Goal: Check status: Check status

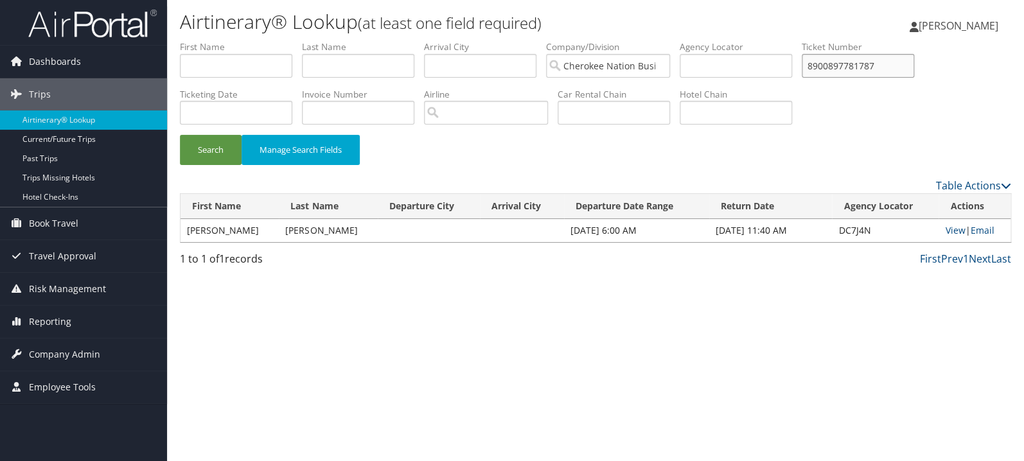
click at [865, 70] on input "8900897781787" at bounding box center [858, 66] width 112 height 24
paste input "0167310383959"
type input "0167310383959"
click at [180, 135] on button "Search" at bounding box center [211, 150] width 62 height 30
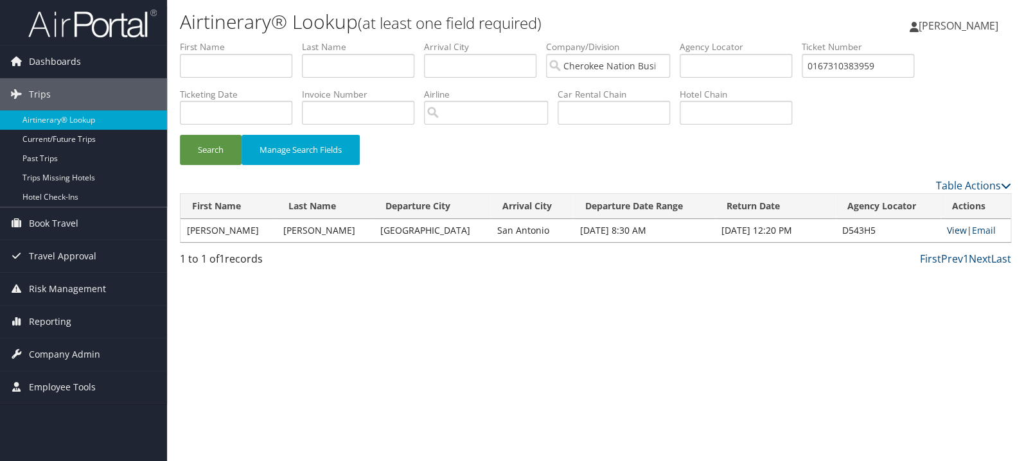
click at [955, 228] on link "View" at bounding box center [957, 230] width 20 height 12
click at [258, 68] on input "text" at bounding box center [236, 66] width 112 height 24
type input "lynda"
type input "maze"
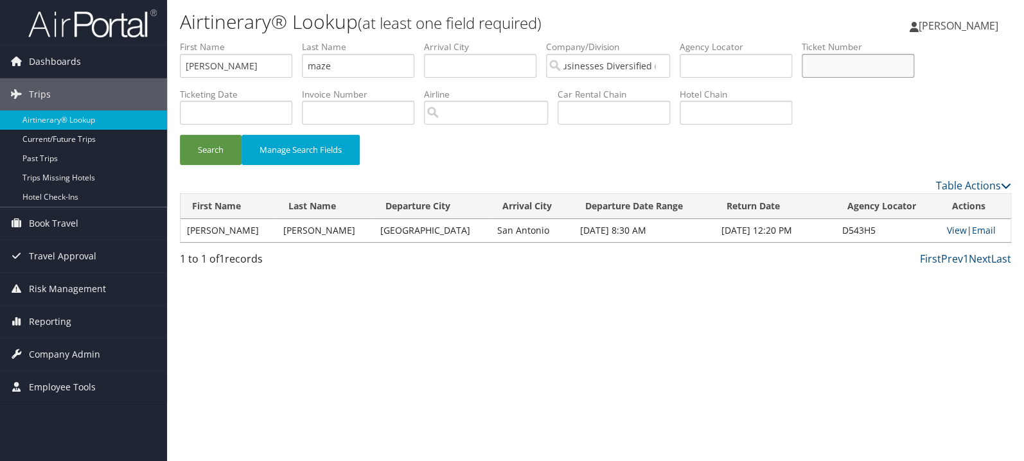
click at [180, 135] on button "Search" at bounding box center [211, 150] width 62 height 30
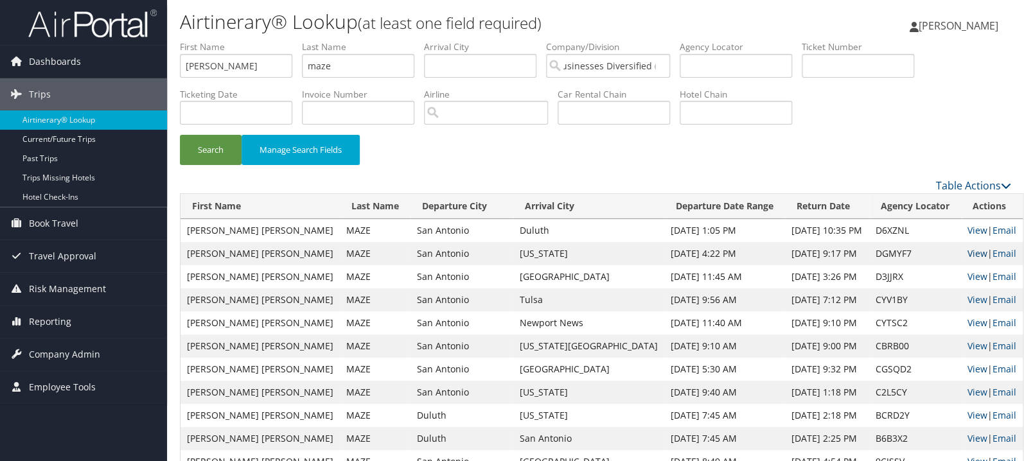
click at [968, 258] on link "View" at bounding box center [978, 253] width 20 height 12
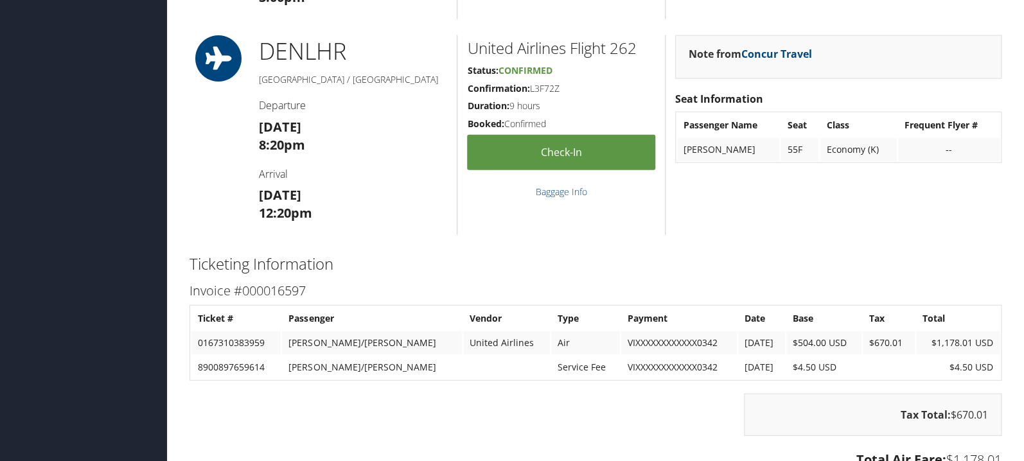
scroll to position [1294, 0]
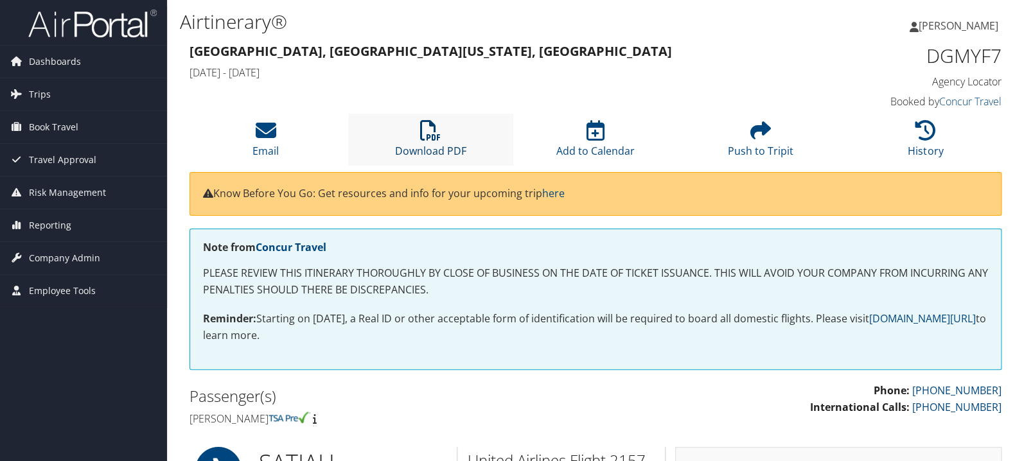
click at [425, 139] on icon at bounding box center [430, 130] width 21 height 21
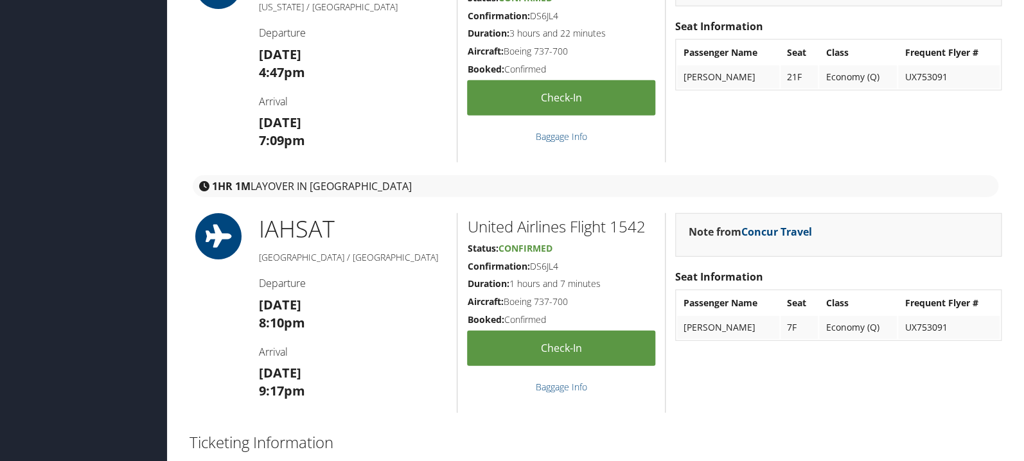
scroll to position [1430, 0]
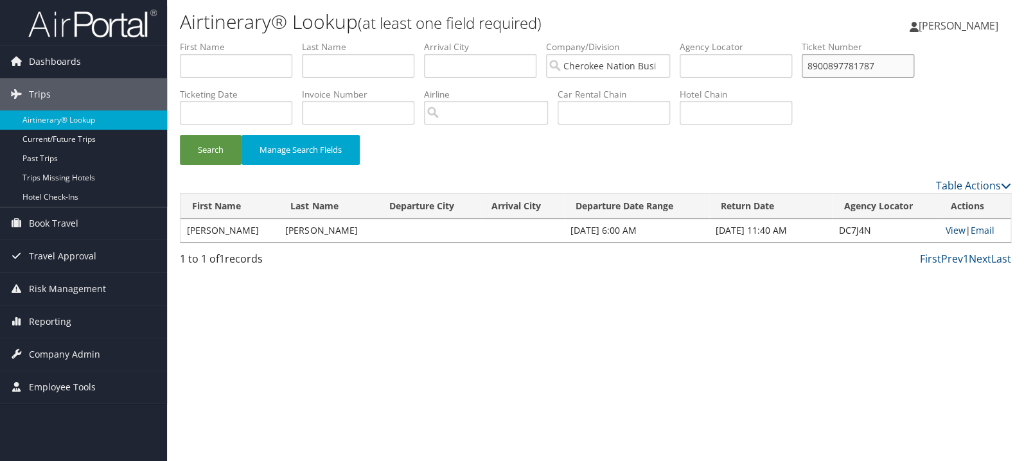
click at [894, 66] on input "8900897781787" at bounding box center [858, 66] width 112 height 24
drag, startPoint x: 894, startPoint y: 66, endPoint x: 804, endPoint y: 87, distance: 92.6
click at [893, 65] on input "8900897781787" at bounding box center [858, 66] width 112 height 24
paste input "0067310728445"
type input "0067310728445"
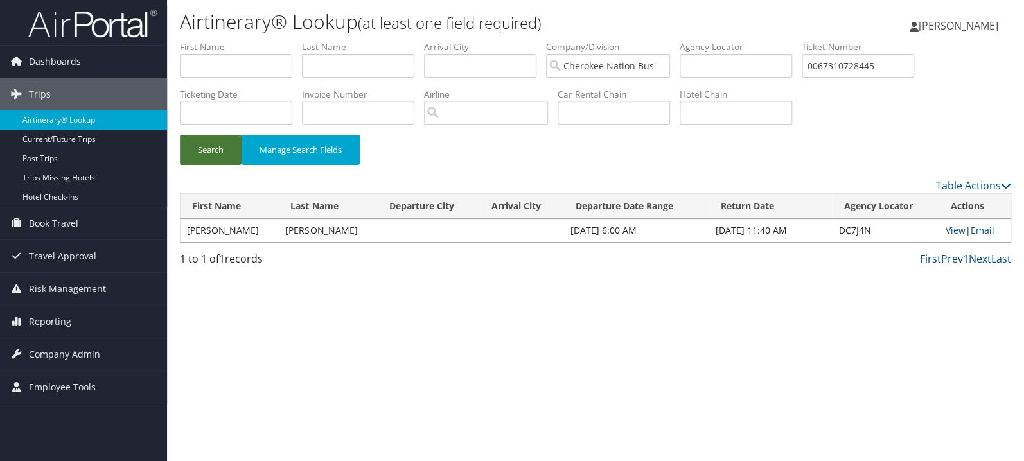
click at [213, 157] on button "Search" at bounding box center [211, 150] width 62 height 30
click at [954, 228] on link "View" at bounding box center [956, 230] width 20 height 12
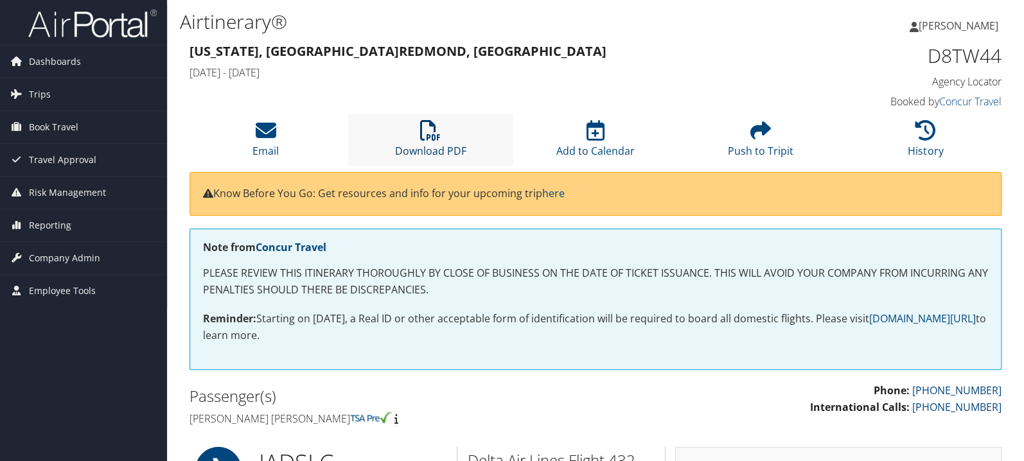
drag, startPoint x: 429, startPoint y: 132, endPoint x: 421, endPoint y: 132, distance: 8.4
click at [429, 132] on icon at bounding box center [430, 130] width 21 height 21
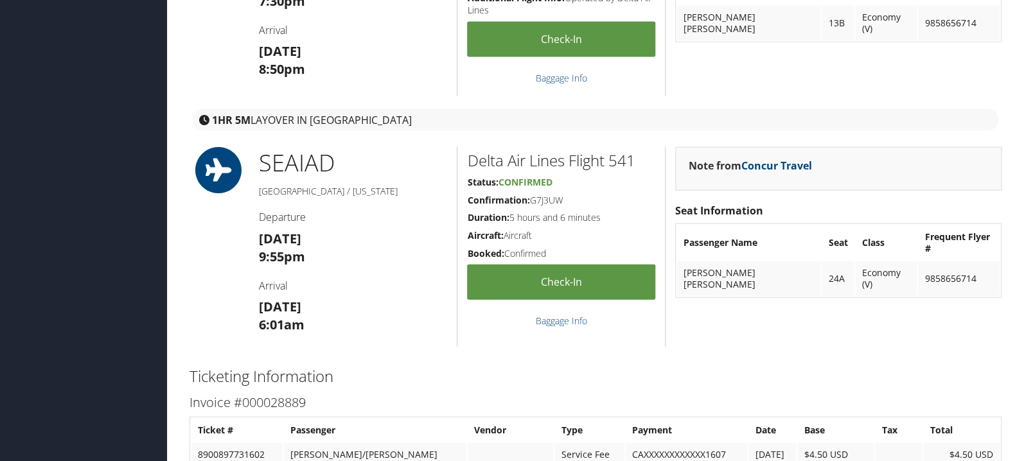
scroll to position [1226, 0]
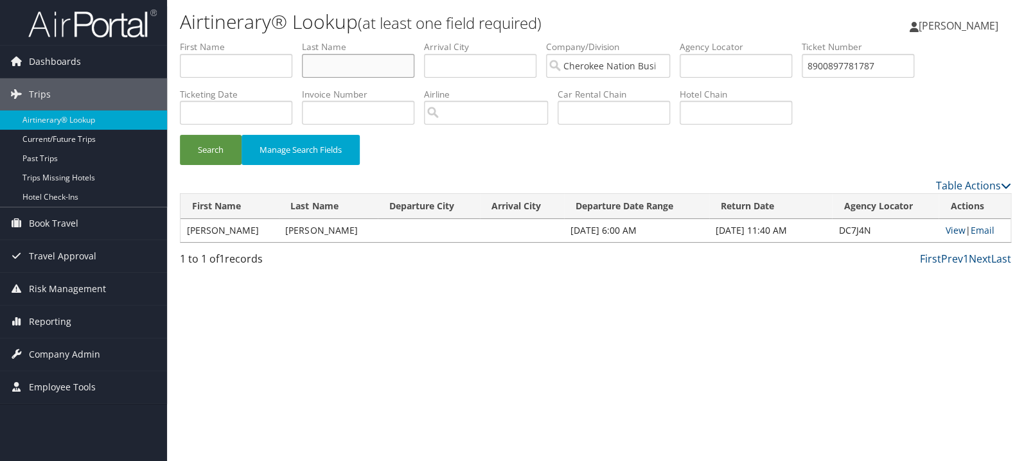
click at [343, 70] on input "text" at bounding box center [358, 66] width 112 height 24
type input "bass"
click at [215, 154] on button "Search" at bounding box center [211, 150] width 62 height 30
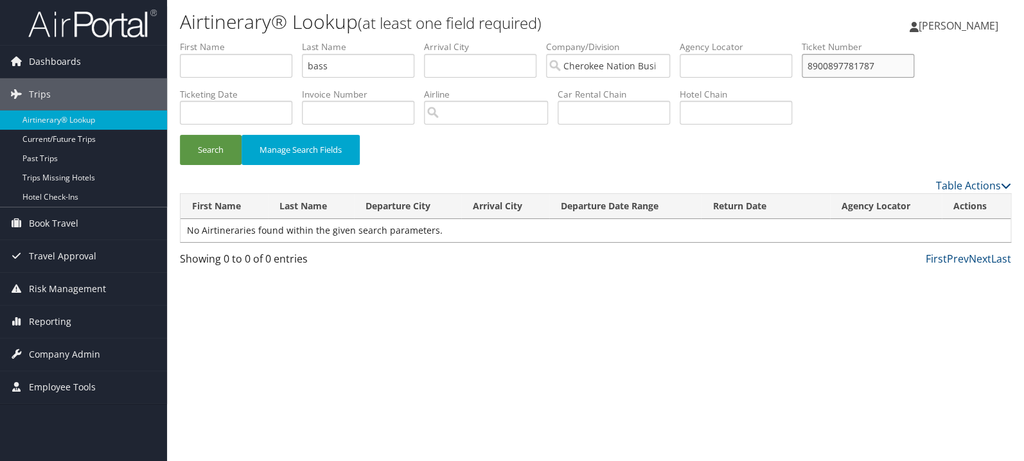
click at [910, 65] on input "8900897781787" at bounding box center [858, 66] width 112 height 24
click at [180, 135] on button "Search" at bounding box center [211, 150] width 62 height 30
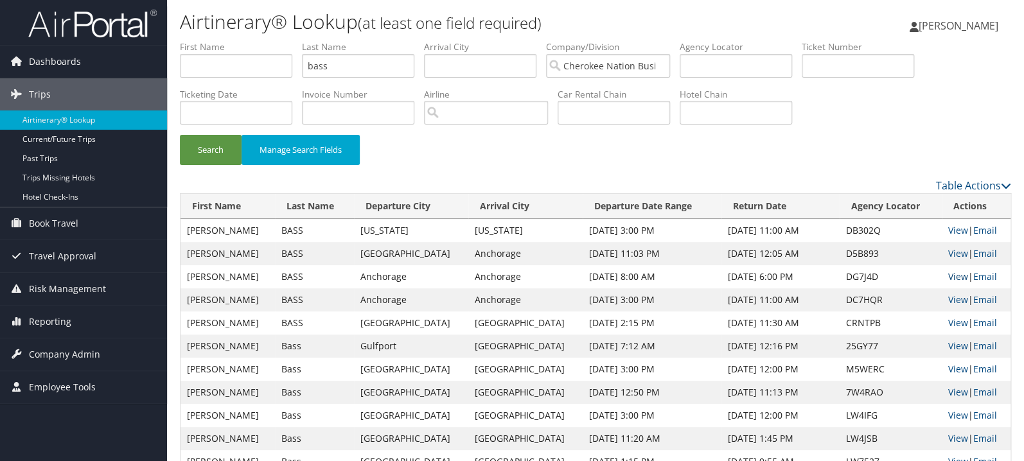
click at [950, 280] on link "View" at bounding box center [958, 277] width 20 height 12
click at [866, 66] on input "text" at bounding box center [858, 66] width 112 height 24
paste input "0067310968320"
type input "0067310968320"
drag, startPoint x: 288, startPoint y: 67, endPoint x: 249, endPoint y: 68, distance: 38.6
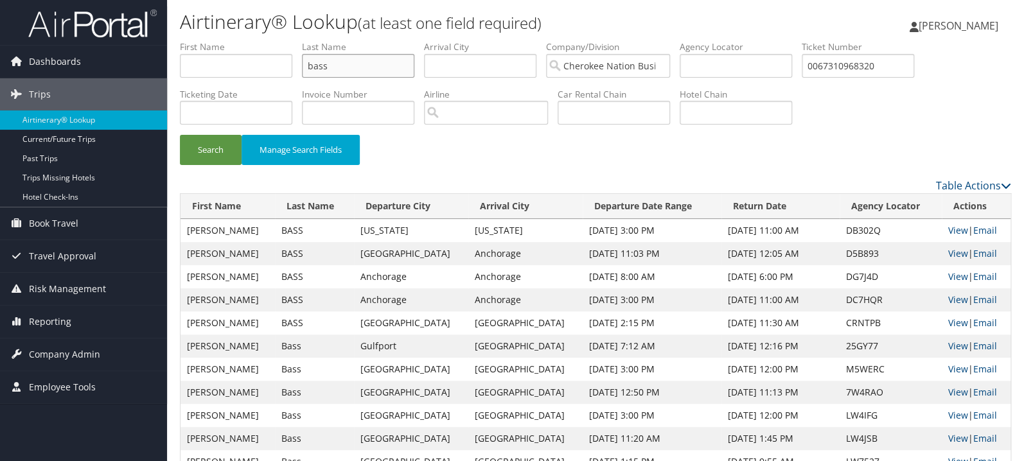
click at [302, 68] on input "bass" at bounding box center [358, 66] width 112 height 24
click at [180, 135] on button "Search" at bounding box center [211, 150] width 62 height 30
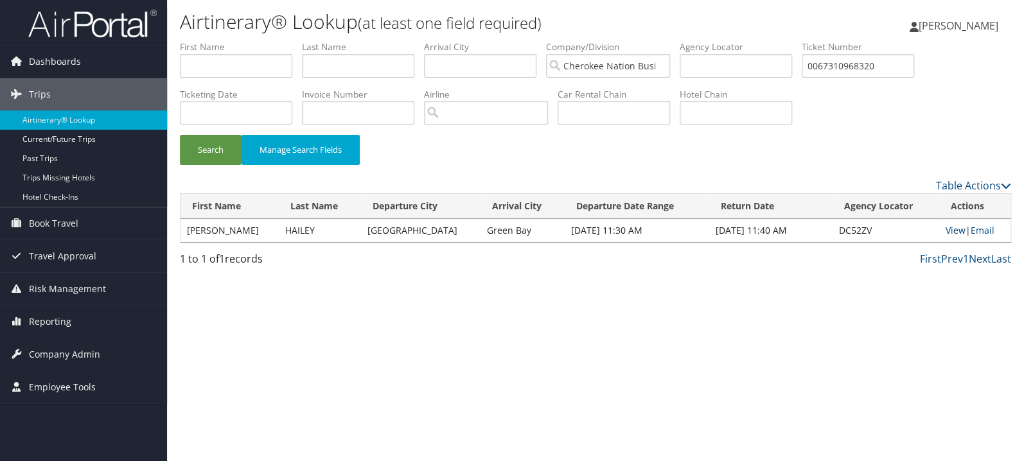
click at [952, 229] on link "View" at bounding box center [956, 230] width 20 height 12
click at [363, 71] on input "text" at bounding box center [358, 66] width 112 height 24
type input "rackley"
click at [180, 135] on button "Search" at bounding box center [211, 150] width 62 height 30
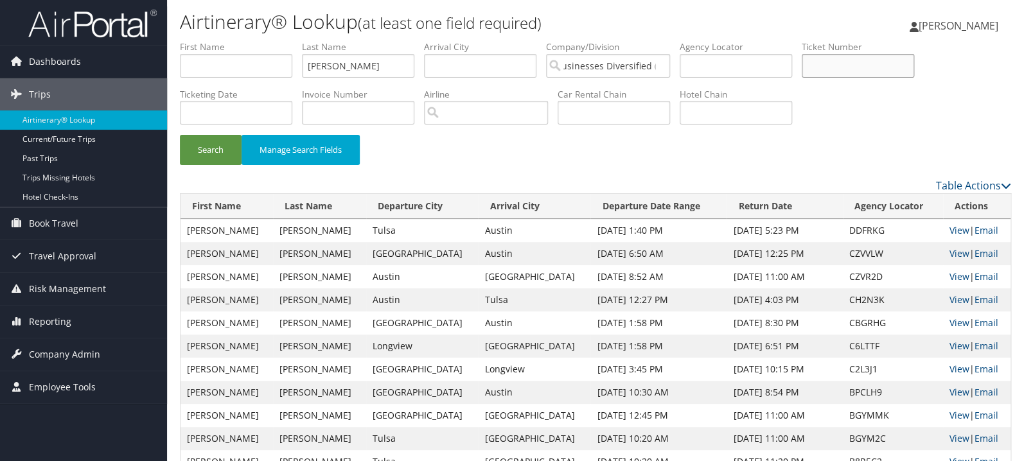
paste input "0017311455789"
type input "0017311455789"
drag, startPoint x: 382, startPoint y: 66, endPoint x: 245, endPoint y: 60, distance: 136.3
click at [302, 60] on input "rackley" at bounding box center [358, 66] width 112 height 24
click at [180, 135] on button "Search" at bounding box center [211, 150] width 62 height 30
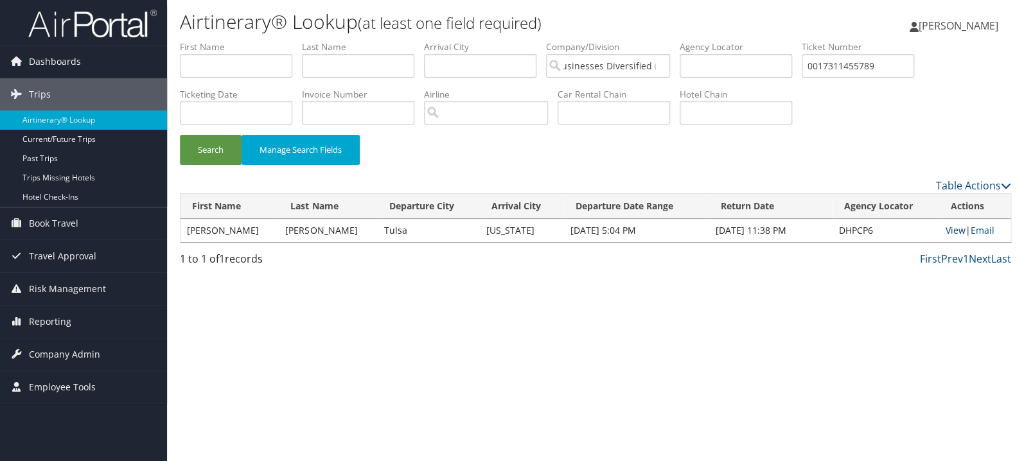
click at [958, 233] on link "View" at bounding box center [955, 230] width 20 height 12
click at [871, 69] on input "0017311455789" at bounding box center [858, 66] width 112 height 24
paste input "61707"
click at [180, 135] on button "Search" at bounding box center [211, 150] width 62 height 30
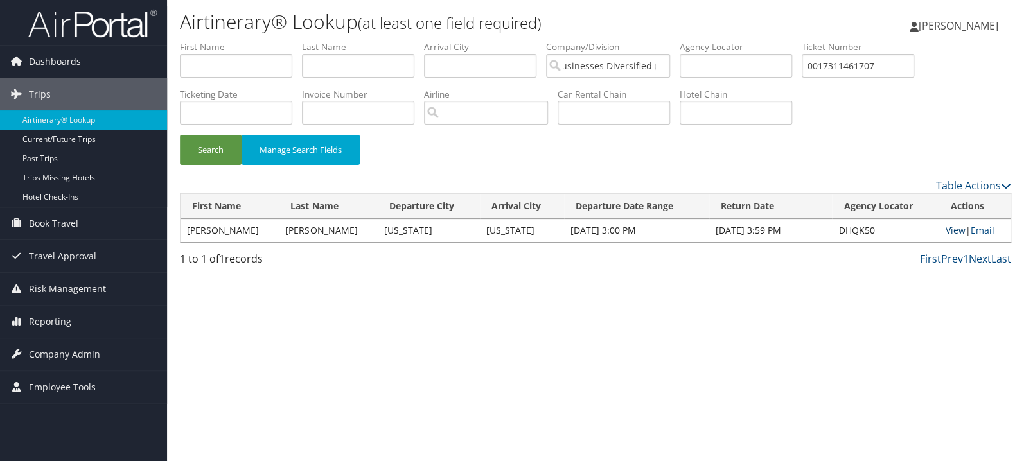
click at [949, 231] on link "View" at bounding box center [955, 230] width 20 height 12
click at [864, 72] on input "0017311461707" at bounding box center [858, 66] width 112 height 24
paste input "0067311455791"
paste input "67311455791"
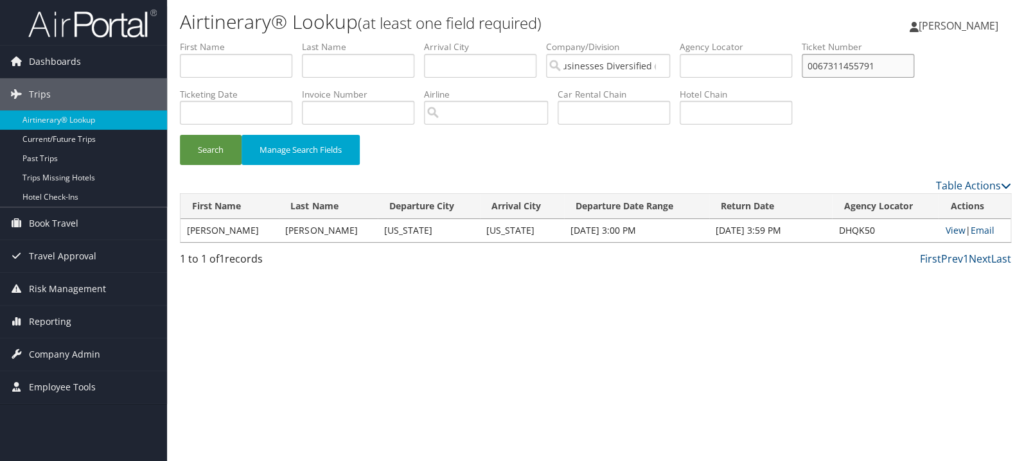
click at [180, 135] on button "Search" at bounding box center [211, 150] width 62 height 30
click at [945, 231] on link "View" at bounding box center [955, 230] width 20 height 12
click at [952, 229] on link "View" at bounding box center [955, 230] width 20 height 12
click at [898, 70] on input "0067311455791" at bounding box center [858, 66] width 112 height 24
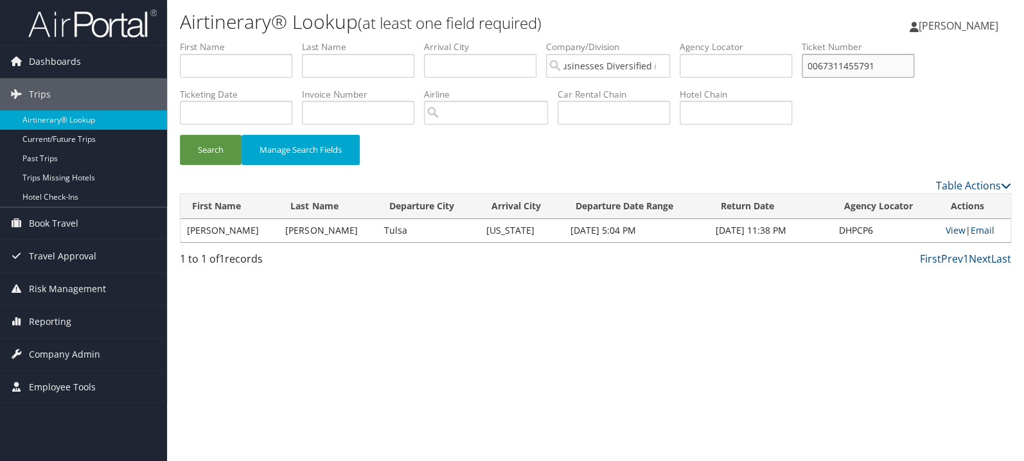
paste input "89008978752120"
paste input "0"
click at [180, 135] on button "Search" at bounding box center [211, 150] width 62 height 30
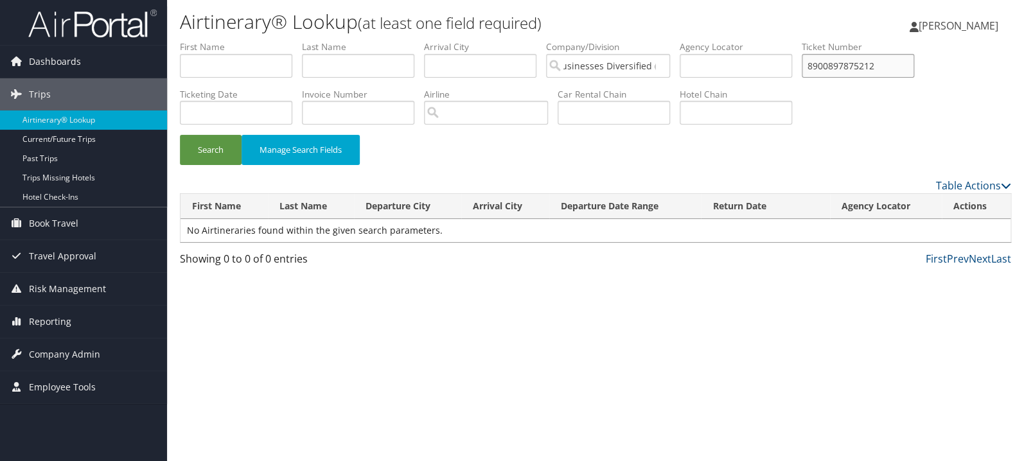
click at [180, 135] on button "Search" at bounding box center [211, 150] width 62 height 30
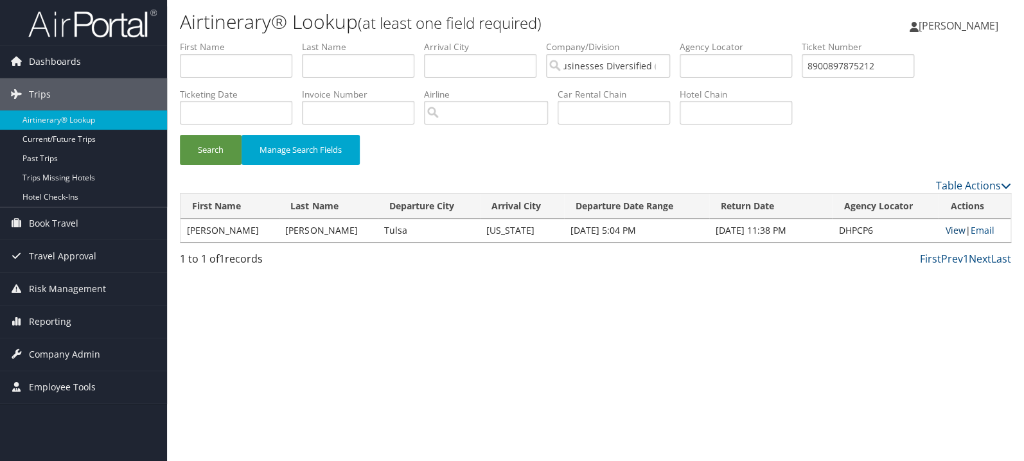
click at [945, 233] on link "View" at bounding box center [955, 230] width 20 height 12
click at [888, 69] on input "8900897875212" at bounding box center [858, 66] width 112 height 24
paste input "0017311213824"
type input "0017311213824"
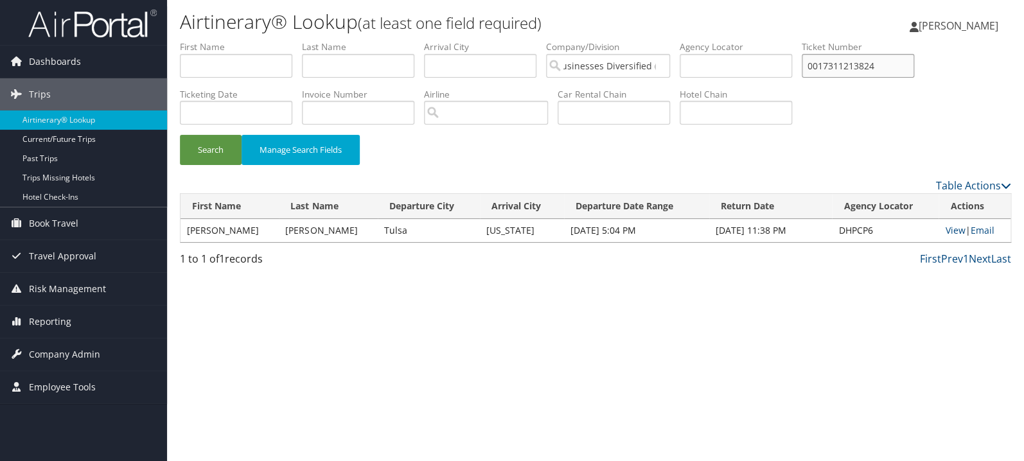
click at [180, 135] on button "Search" at bounding box center [211, 150] width 62 height 30
click at [948, 236] on td "View | Email" at bounding box center [975, 230] width 72 height 23
click at [945, 231] on link "View" at bounding box center [955, 230] width 20 height 12
click at [260, 63] on input "text" at bounding box center [236, 66] width 112 height 24
type input "ELISE"
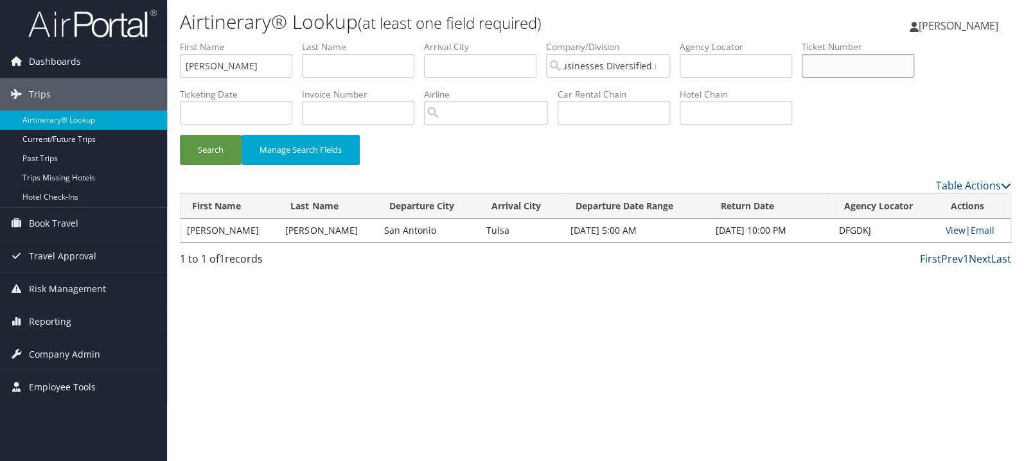
click at [180, 135] on button "Search" at bounding box center [211, 150] width 62 height 30
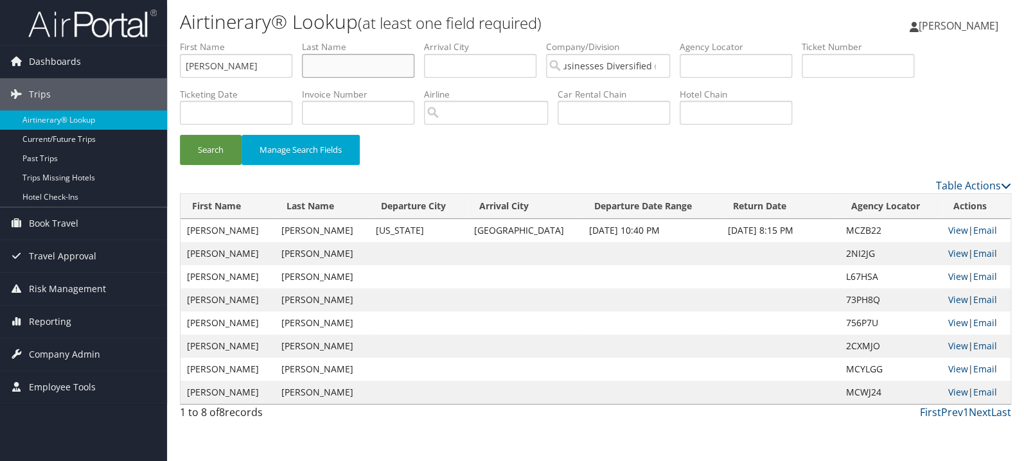
click at [368, 61] on input "text" at bounding box center [358, 66] width 112 height 24
type input "ZIELSKE"
click at [180, 135] on button "Search" at bounding box center [211, 150] width 62 height 30
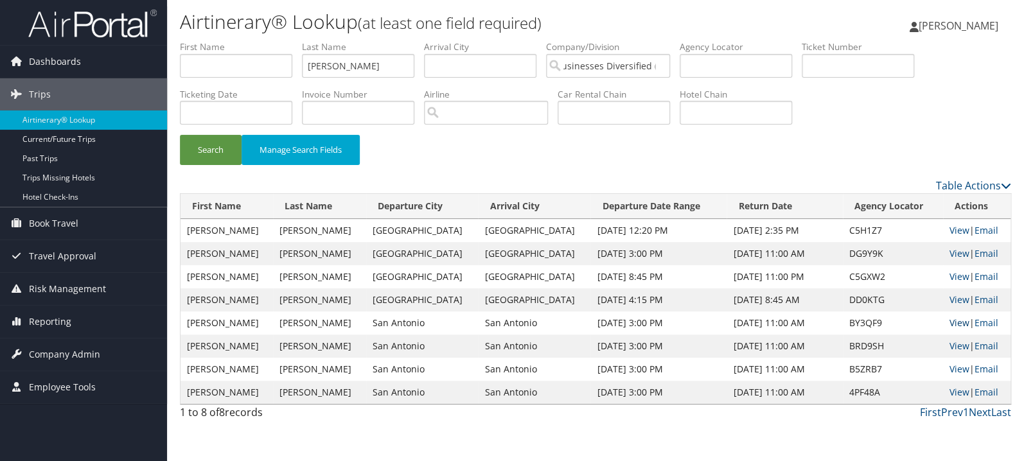
click at [953, 322] on link "View" at bounding box center [960, 323] width 20 height 12
click at [259, 75] on input "text" at bounding box center [236, 66] width 112 height 24
type input "SOLO"
type input "MA"
click at [180, 135] on button "Search" at bounding box center [211, 150] width 62 height 30
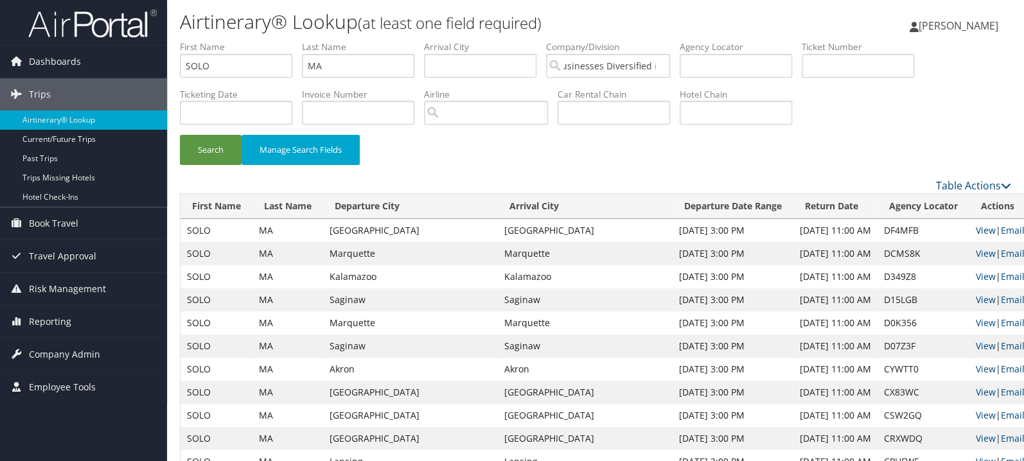
click at [976, 234] on link "View" at bounding box center [986, 230] width 20 height 12
drag, startPoint x: 252, startPoint y: 66, endPoint x: 90, endPoint y: 66, distance: 161.9
click at [180, 66] on input "SOLO" at bounding box center [236, 66] width 112 height 24
type input "dixon"
click at [180, 135] on button "Search" at bounding box center [211, 150] width 62 height 30
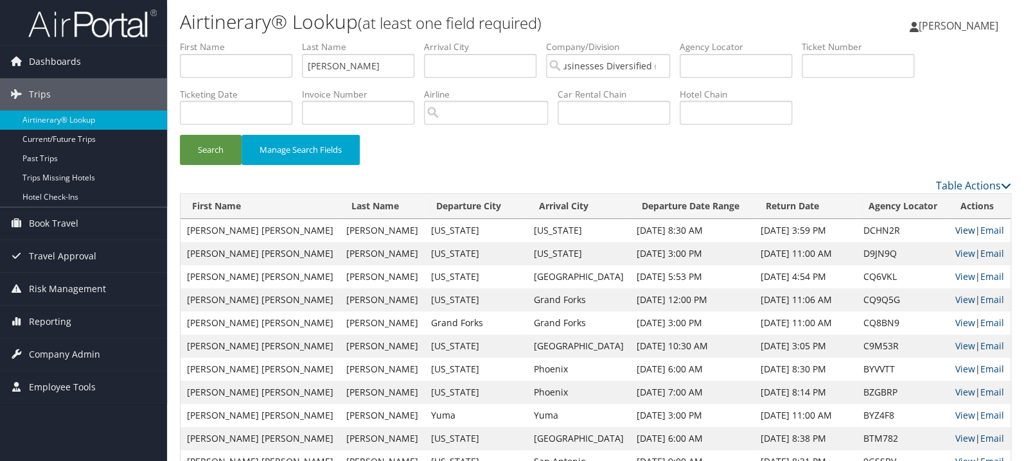
click at [955, 231] on link "View" at bounding box center [965, 230] width 20 height 12
click at [955, 256] on link "View" at bounding box center [965, 253] width 20 height 12
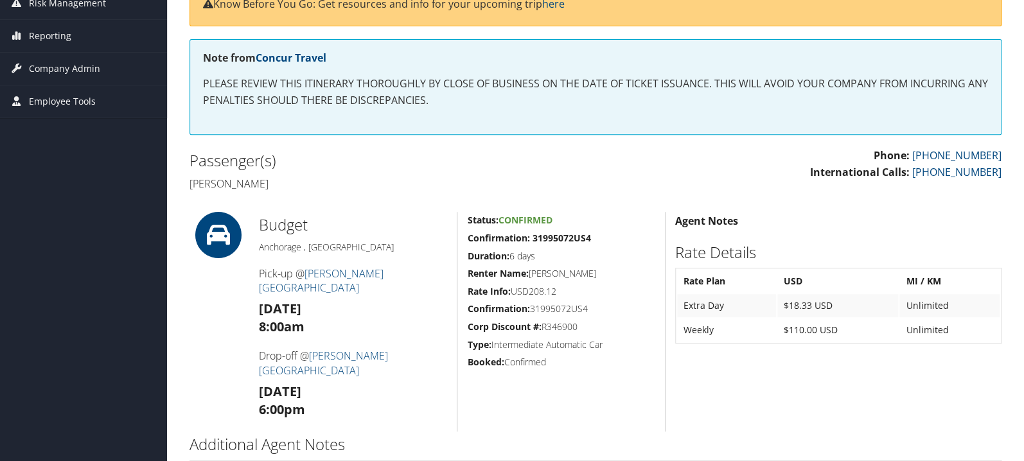
scroll to position [204, 0]
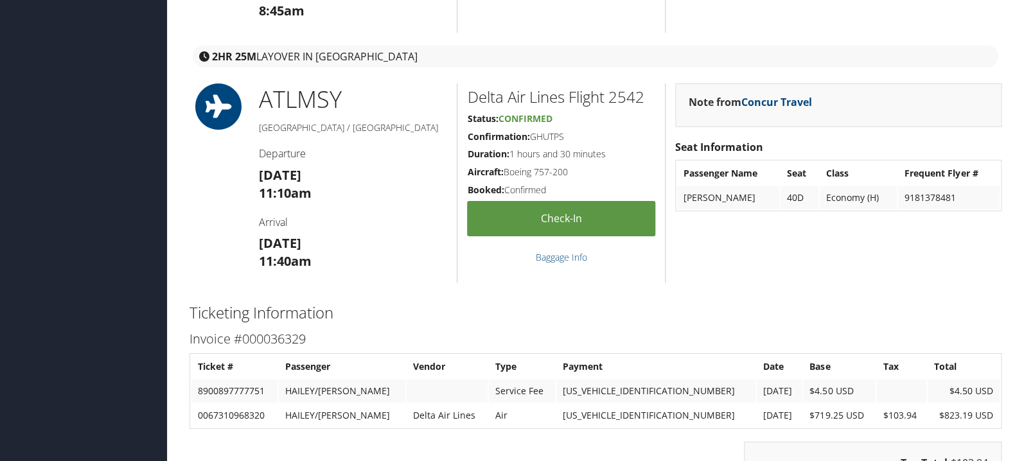
scroll to position [1907, 0]
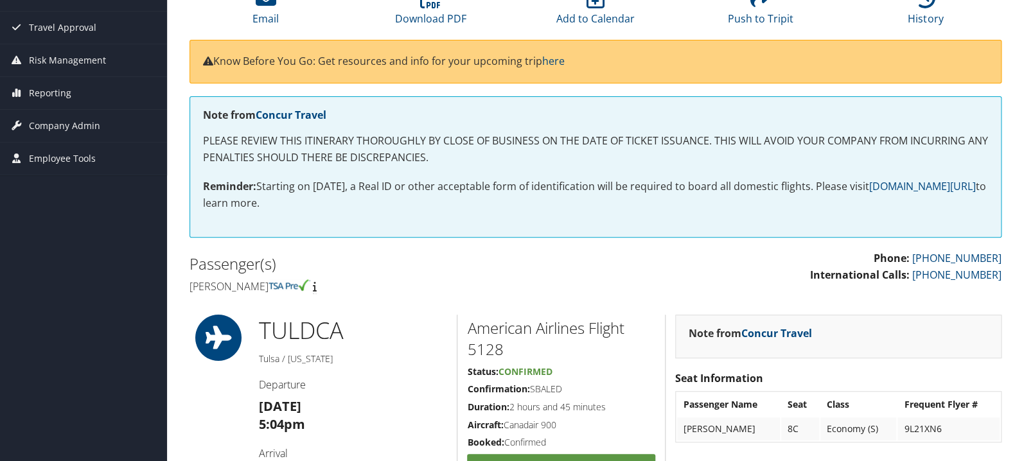
scroll to position [68, 0]
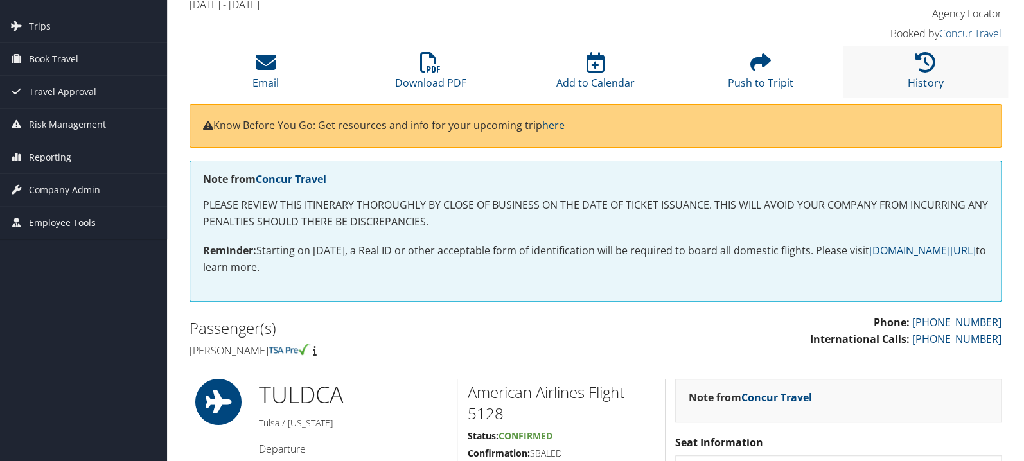
click at [930, 73] on li "History" at bounding box center [925, 72] width 165 height 52
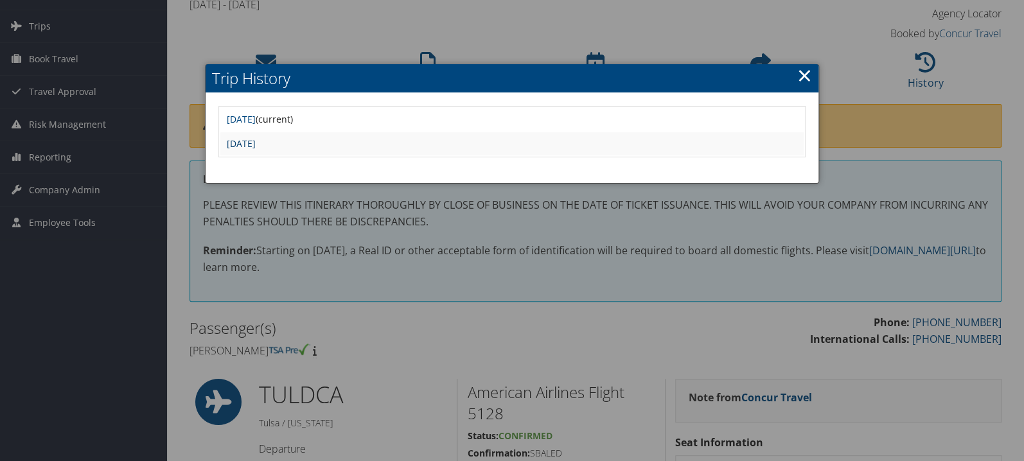
click at [256, 145] on link "Mon Sep 22 13:36:48 MDT 2025" at bounding box center [241, 144] width 29 height 12
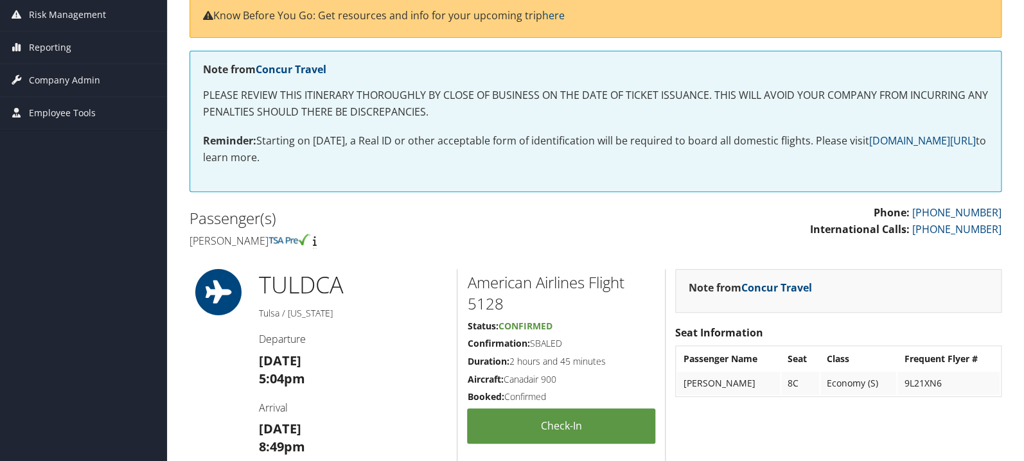
scroll to position [68, 0]
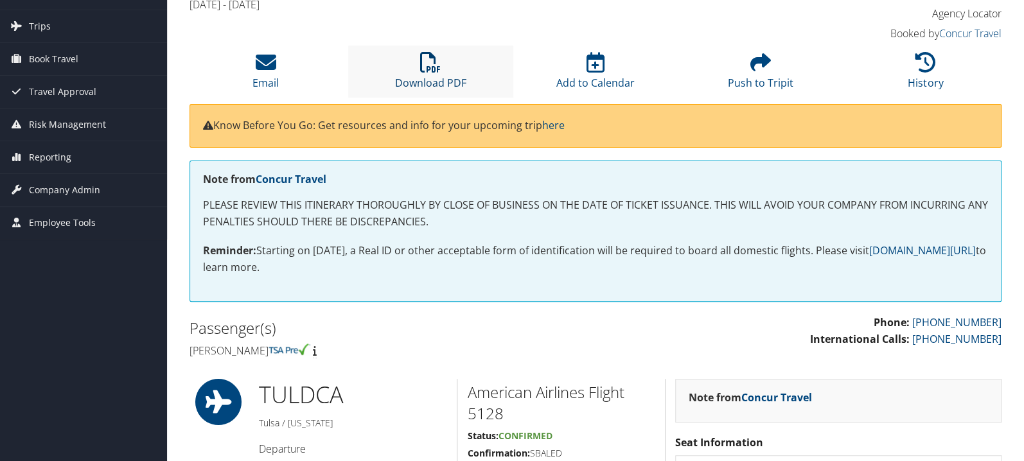
click at [434, 61] on icon at bounding box center [430, 62] width 21 height 21
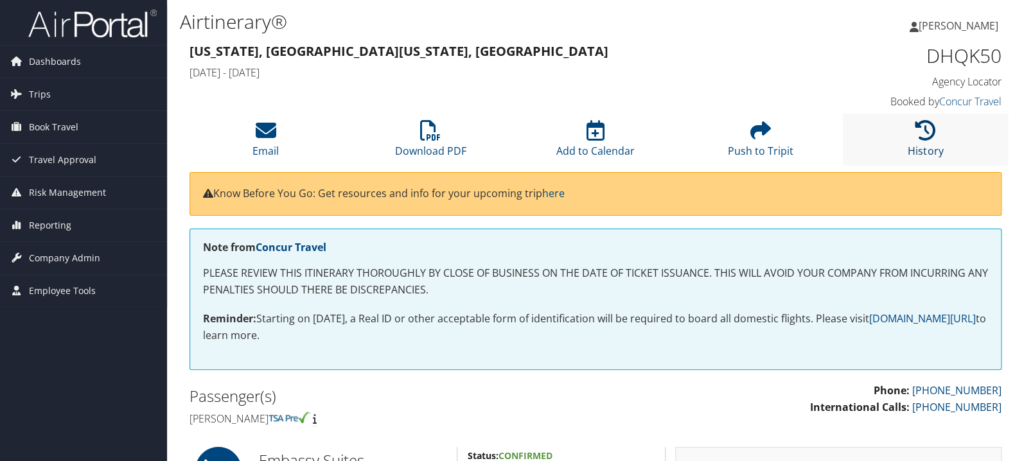
click at [921, 134] on icon at bounding box center [926, 130] width 21 height 21
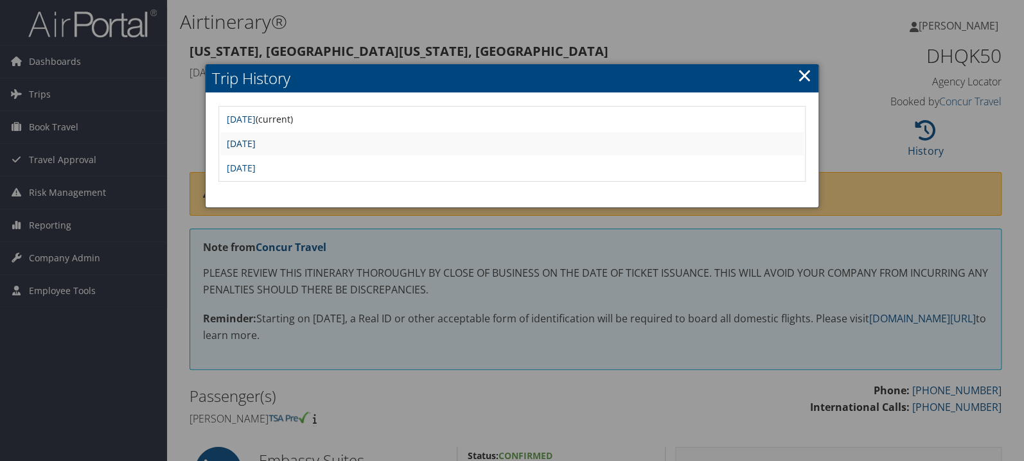
click at [256, 148] on link "[DATE]" at bounding box center [241, 144] width 29 height 12
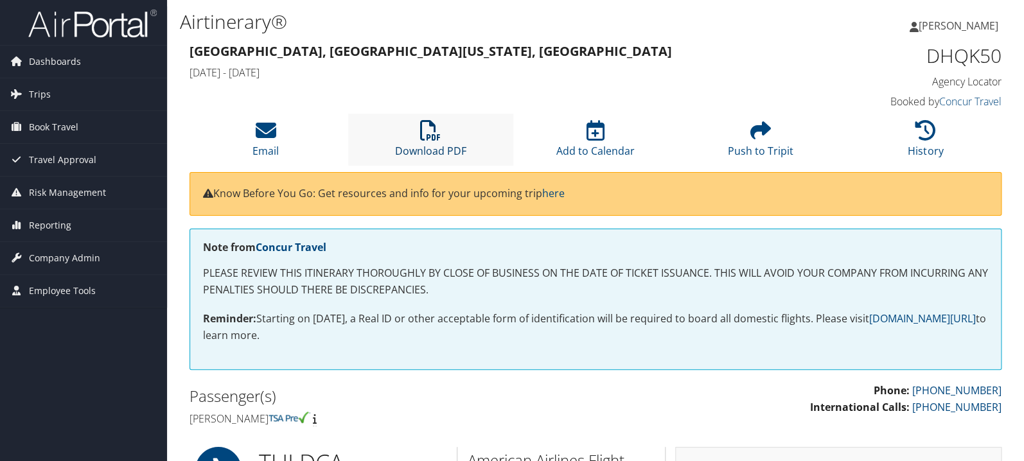
click at [431, 139] on icon at bounding box center [430, 130] width 21 height 21
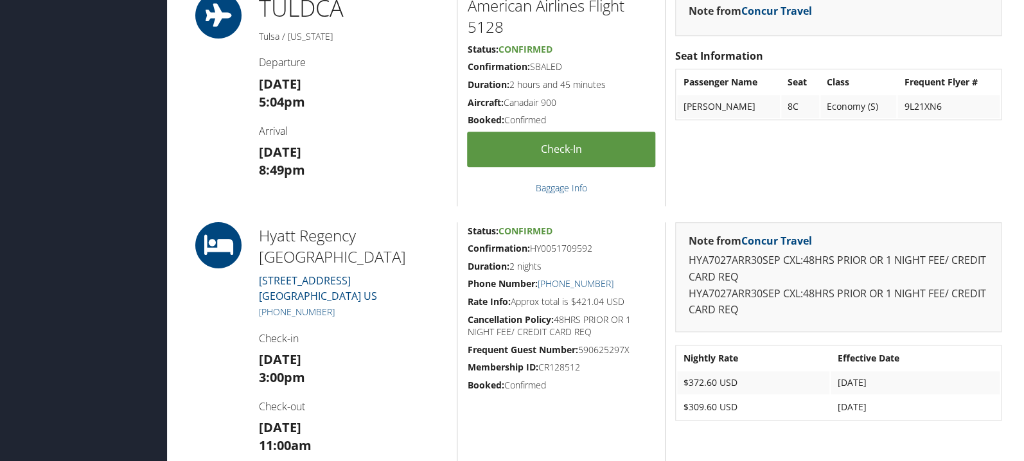
scroll to position [409, 0]
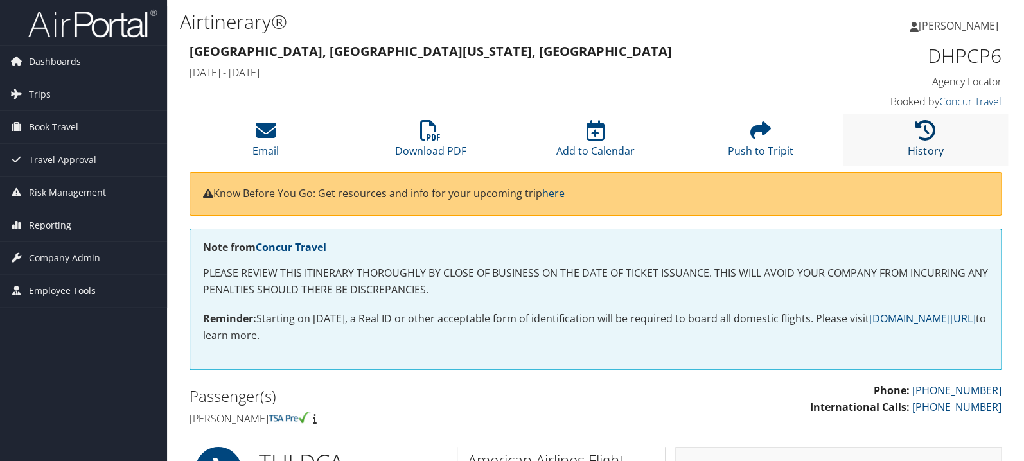
click at [925, 134] on icon at bounding box center [926, 130] width 21 height 21
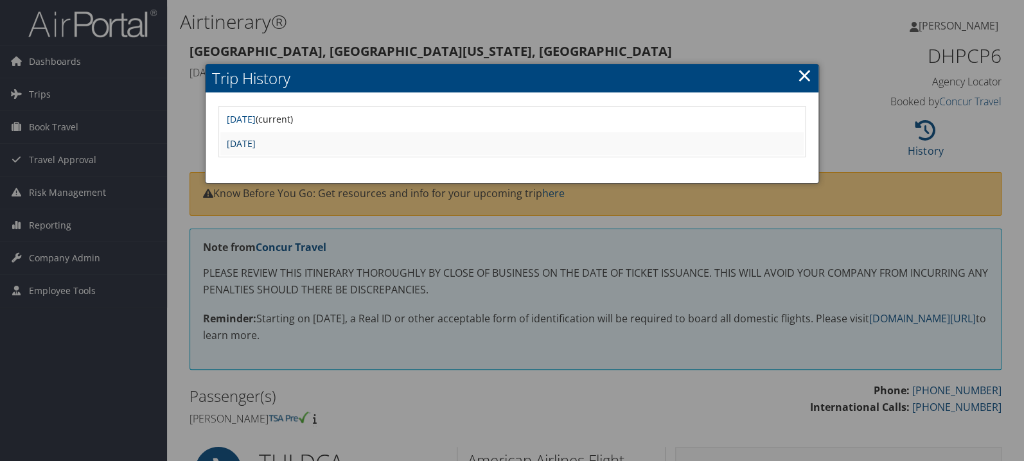
click at [256, 143] on link "Mon Sep 22 13:36:48 MDT 2025" at bounding box center [241, 144] width 29 height 12
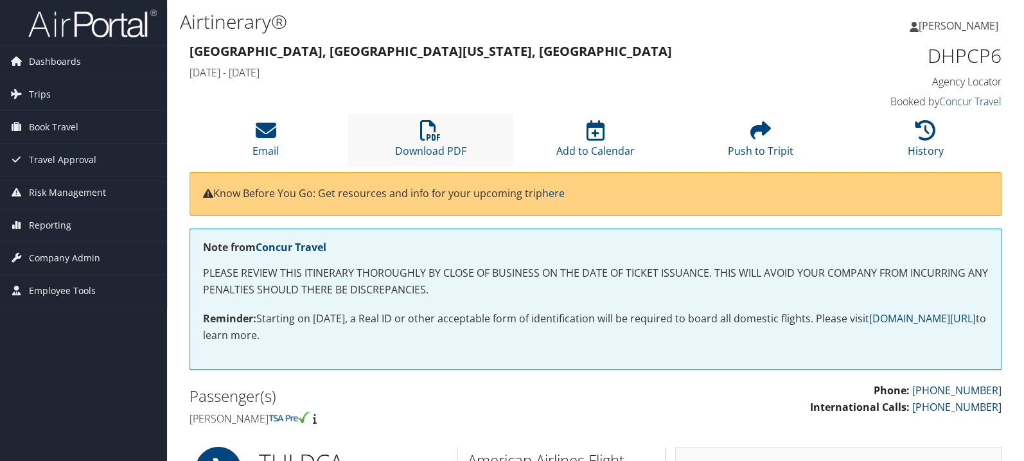
click at [425, 143] on li "Download PDF" at bounding box center [430, 140] width 165 height 52
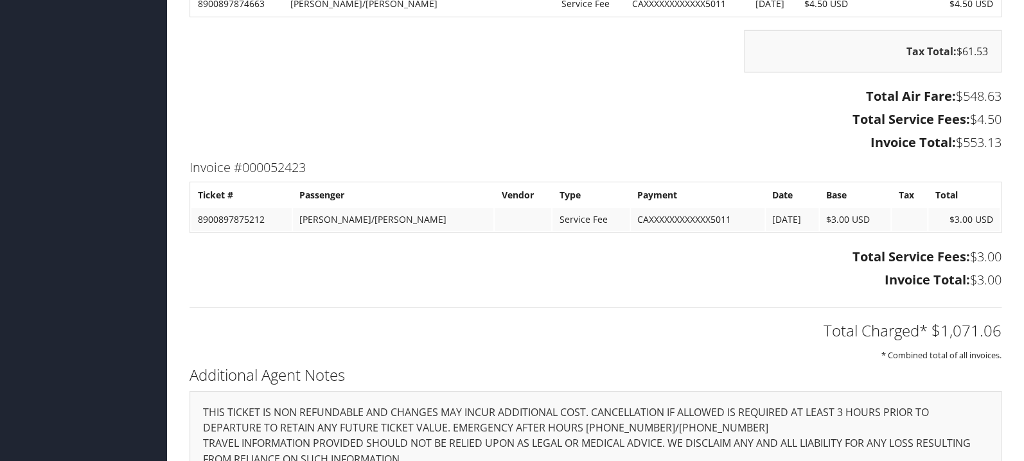
scroll to position [1771, 0]
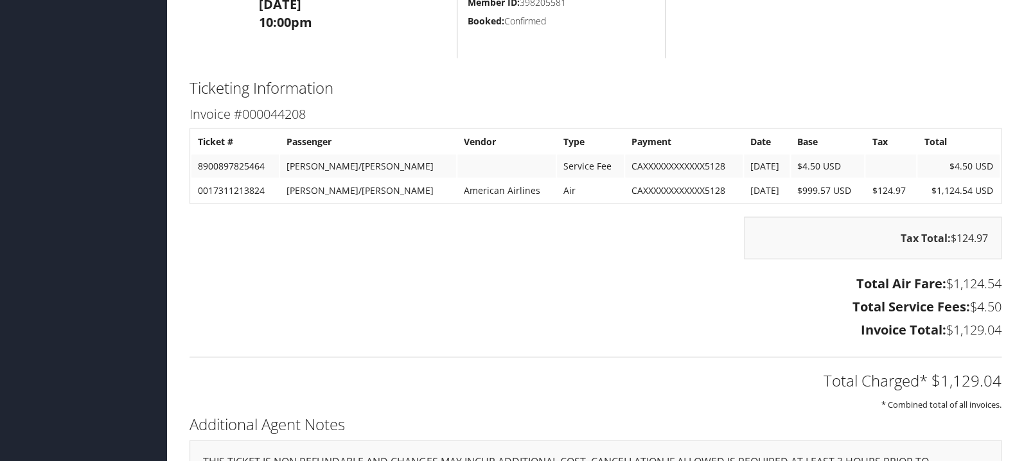
scroll to position [1022, 0]
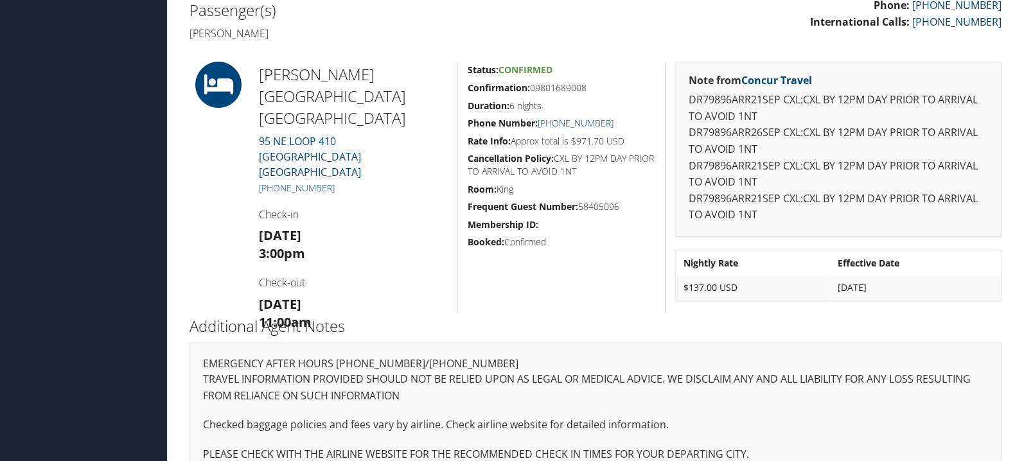
scroll to position [341, 0]
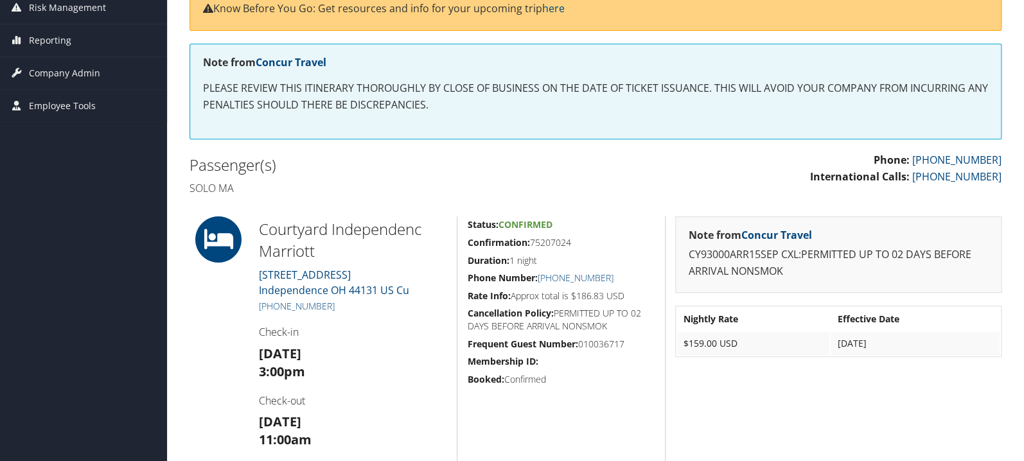
scroll to position [204, 0]
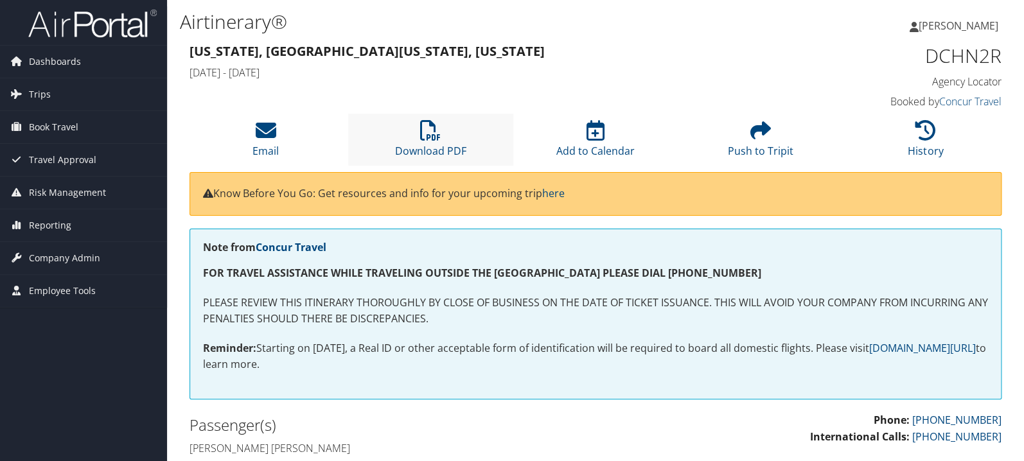
click at [441, 120] on li "Download PDF" at bounding box center [430, 140] width 165 height 52
click at [925, 132] on icon at bounding box center [926, 130] width 21 height 21
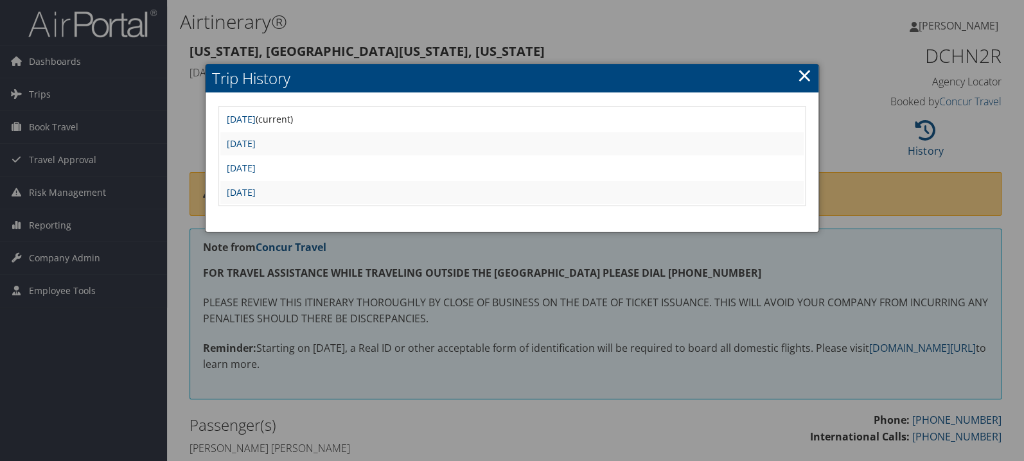
click at [311, 186] on td "Tue Sep 9 14:49:34 MDT 2025" at bounding box center [511, 192] width 583 height 23
click at [256, 189] on link "Tue Sep 9 14:49:34 MDT 2025" at bounding box center [241, 192] width 29 height 12
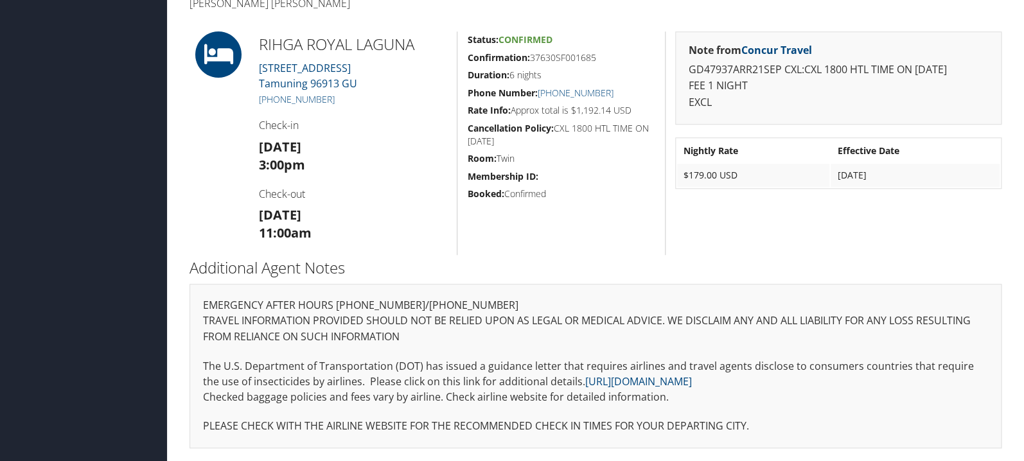
scroll to position [413, 0]
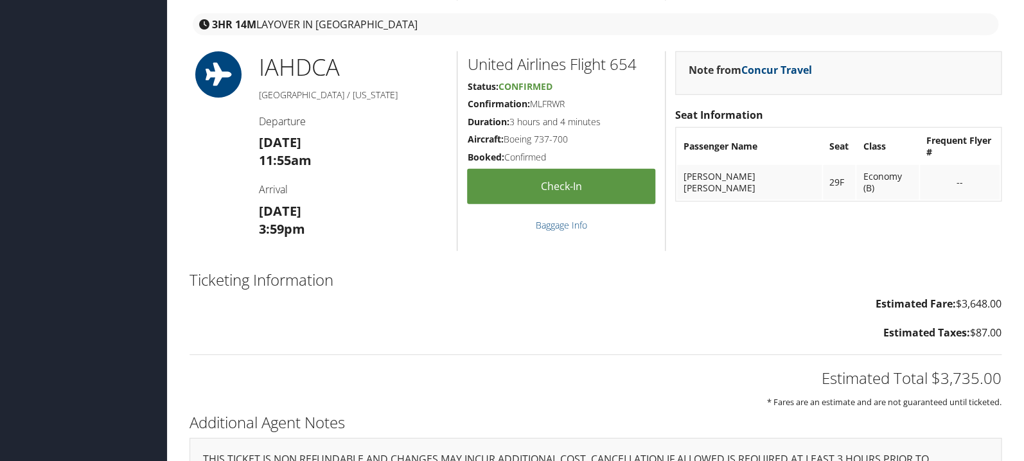
scroll to position [1635, 0]
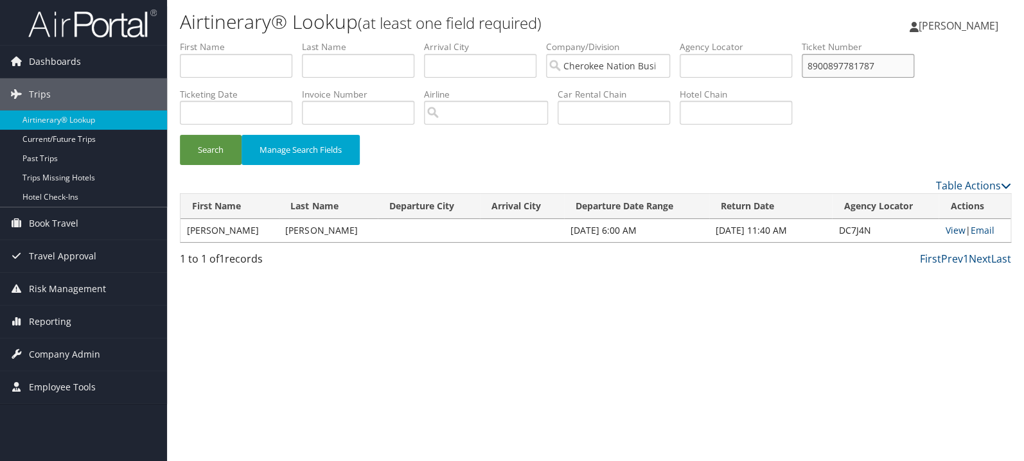
click at [901, 67] on input "8900897781787" at bounding box center [858, 66] width 112 height 24
paste input "0167311343801"
type input "0167311343801"
click at [180, 135] on button "Search" at bounding box center [211, 150] width 62 height 30
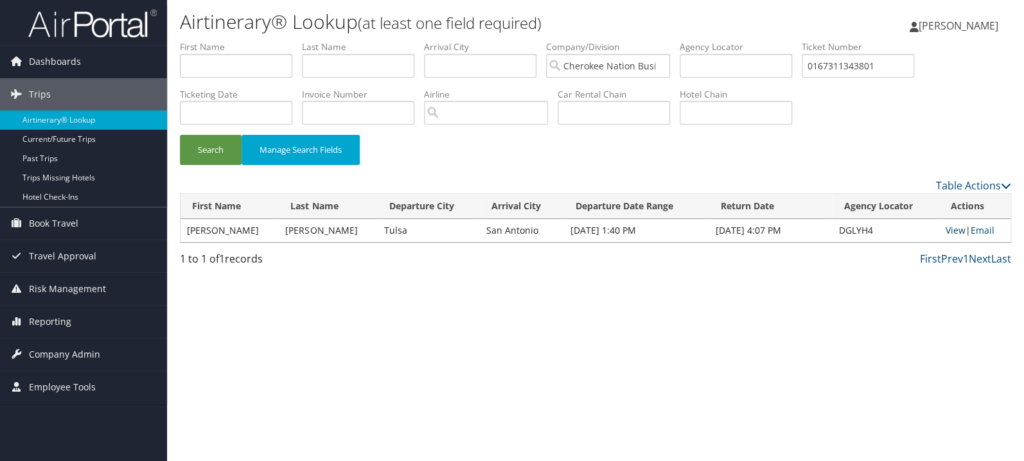
click at [955, 232] on link "View" at bounding box center [955, 230] width 20 height 12
click at [362, 73] on input "text" at bounding box center [358, 66] width 112 height 24
type input "rackley"
click at [180, 135] on button "Search" at bounding box center [211, 150] width 62 height 30
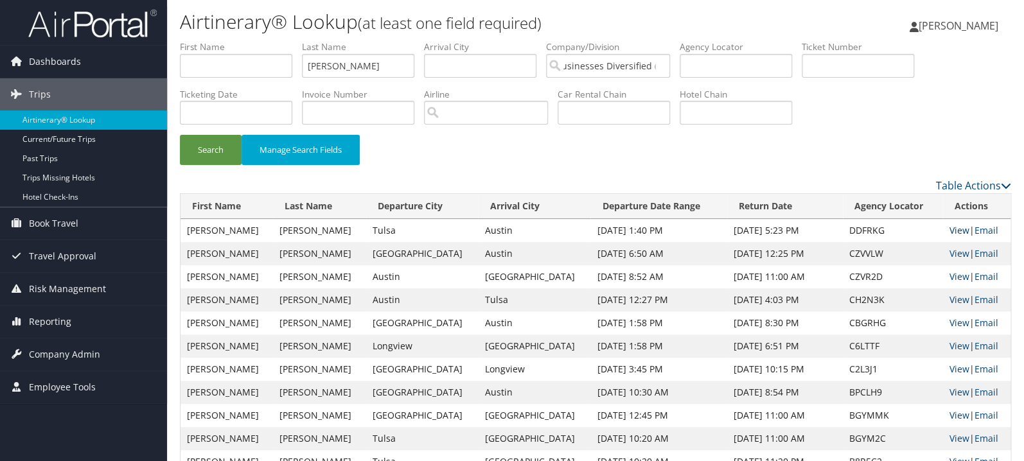
click at [950, 235] on link "View" at bounding box center [960, 230] width 20 height 12
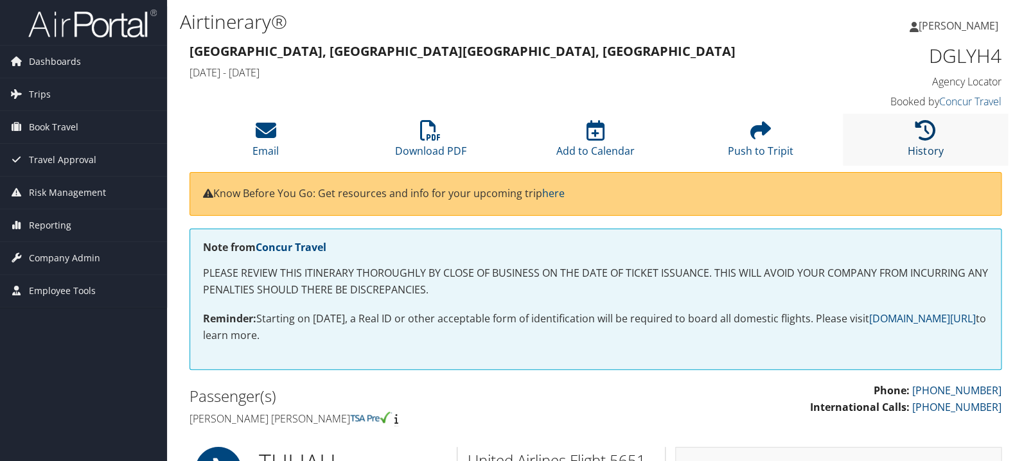
click at [920, 140] on icon at bounding box center [926, 130] width 21 height 21
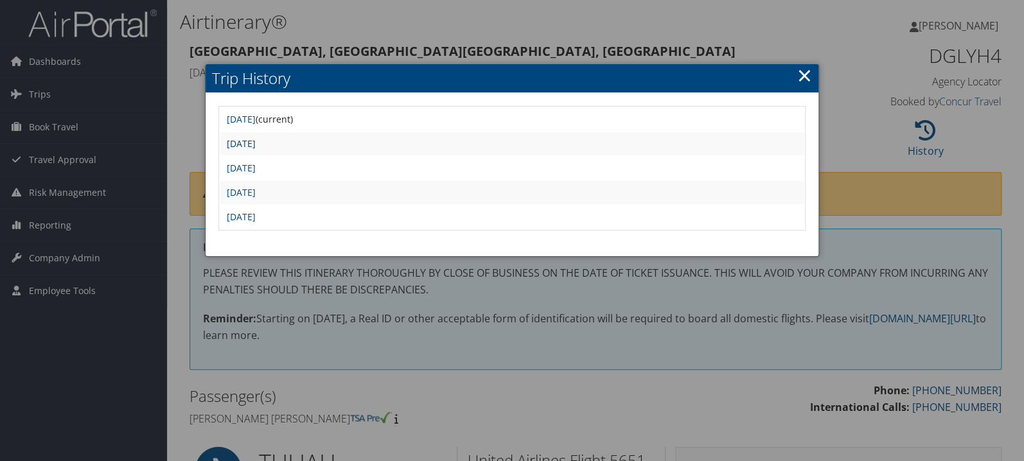
click at [256, 144] on link "[DATE]" at bounding box center [241, 144] width 29 height 12
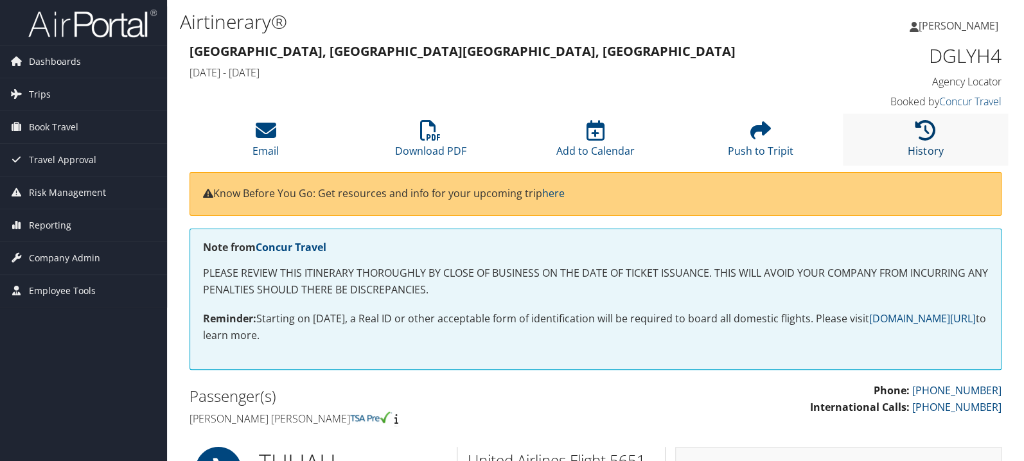
click at [934, 134] on icon at bounding box center [926, 130] width 21 height 21
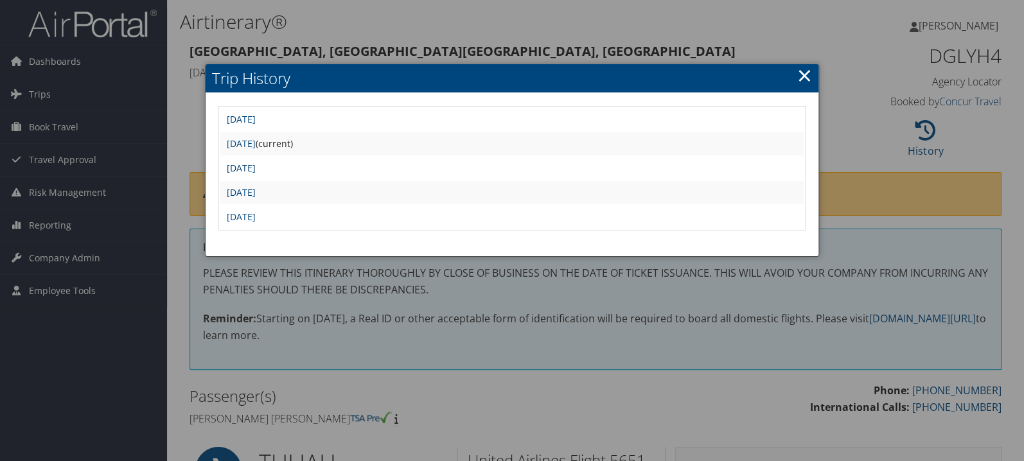
click at [256, 163] on link "[DATE]" at bounding box center [241, 168] width 29 height 12
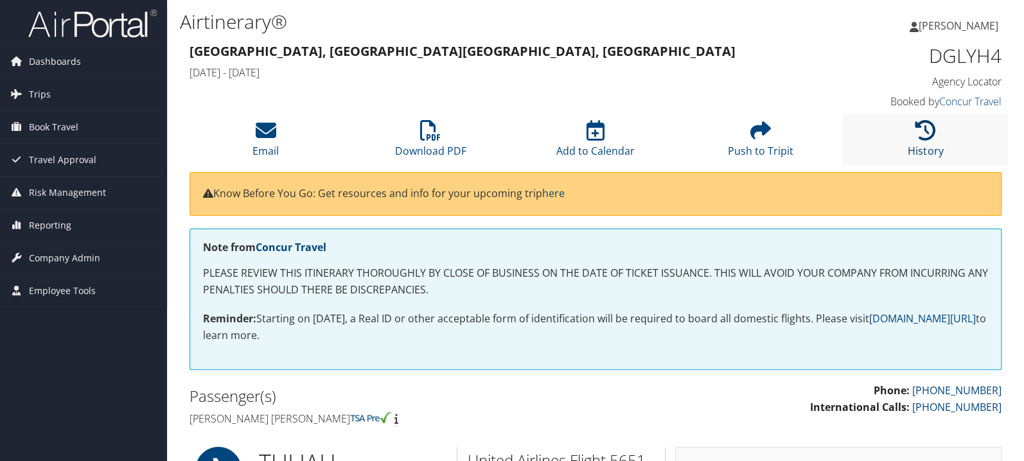
click at [919, 141] on icon at bounding box center [926, 130] width 21 height 21
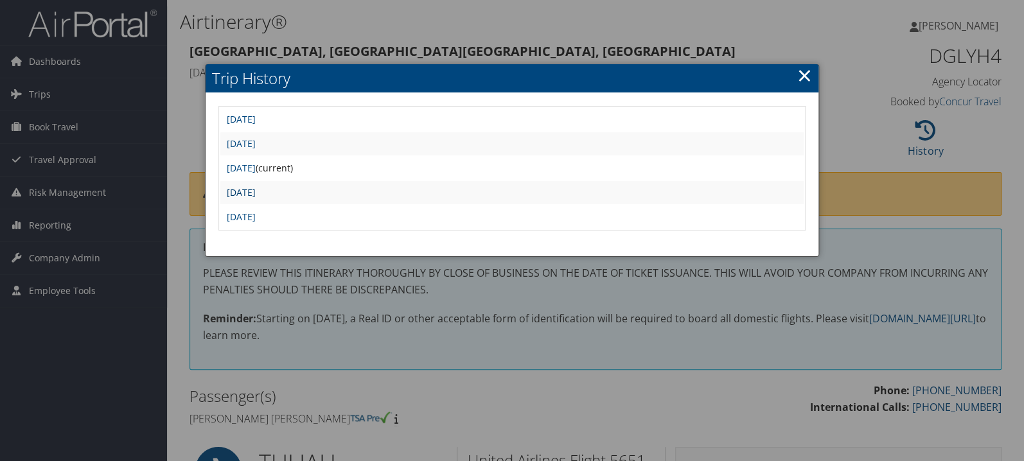
click at [256, 191] on link "Thu Sep 18 13:01:37 MDT 2025" at bounding box center [241, 192] width 29 height 12
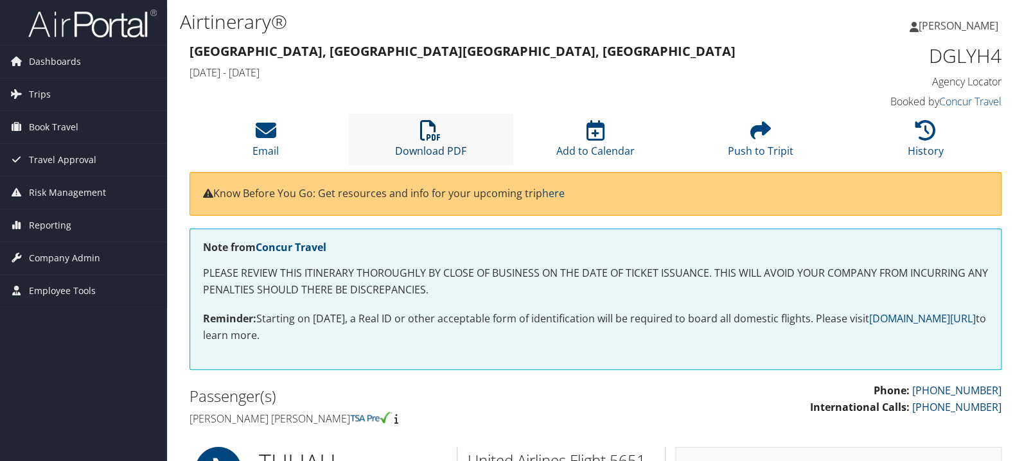
click at [436, 123] on icon at bounding box center [430, 130] width 21 height 21
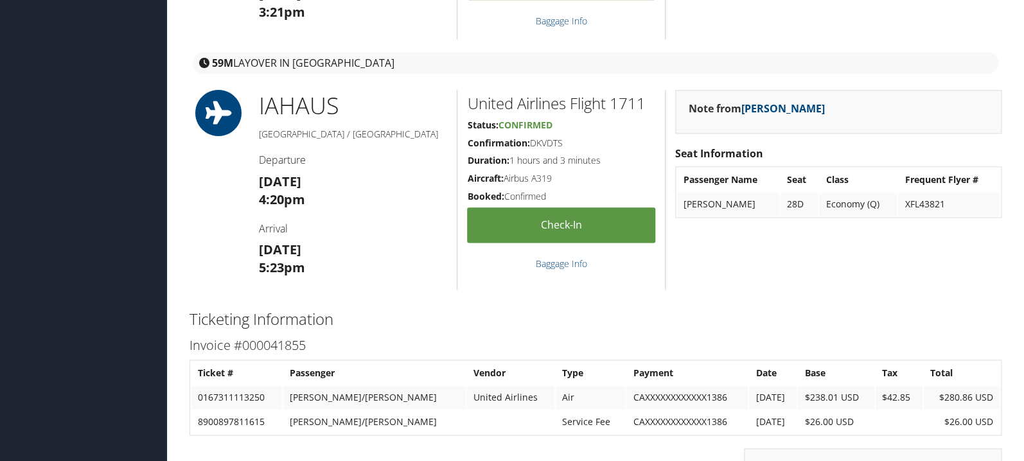
scroll to position [817, 0]
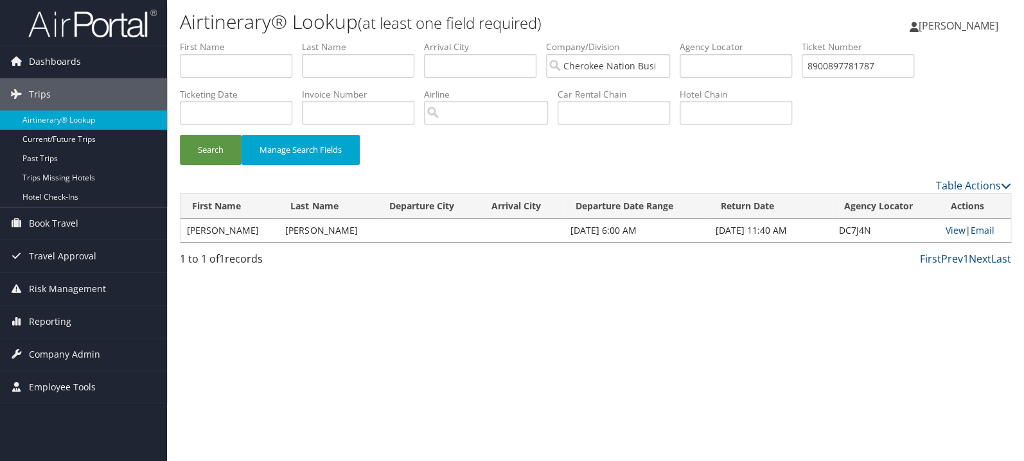
click at [864, 71] on input "8900897781787" at bounding box center [858, 66] width 112 height 24
type input "5267310682008"
click at [211, 157] on button "Search" at bounding box center [211, 150] width 62 height 30
click at [956, 231] on link "View" at bounding box center [960, 230] width 20 height 12
click at [250, 55] on input "text" at bounding box center [236, 66] width 112 height 24
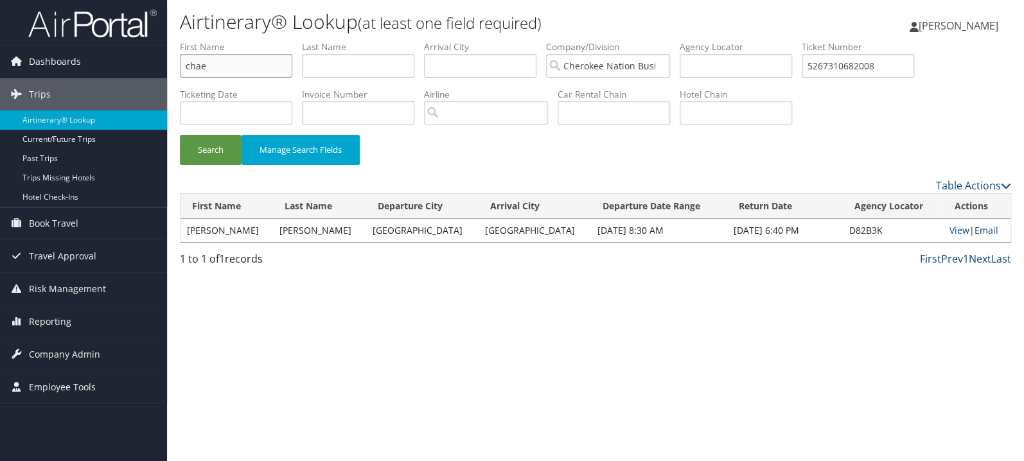
type input "chae"
type input "pak"
click at [180, 135] on button "Search" at bounding box center [211, 150] width 62 height 30
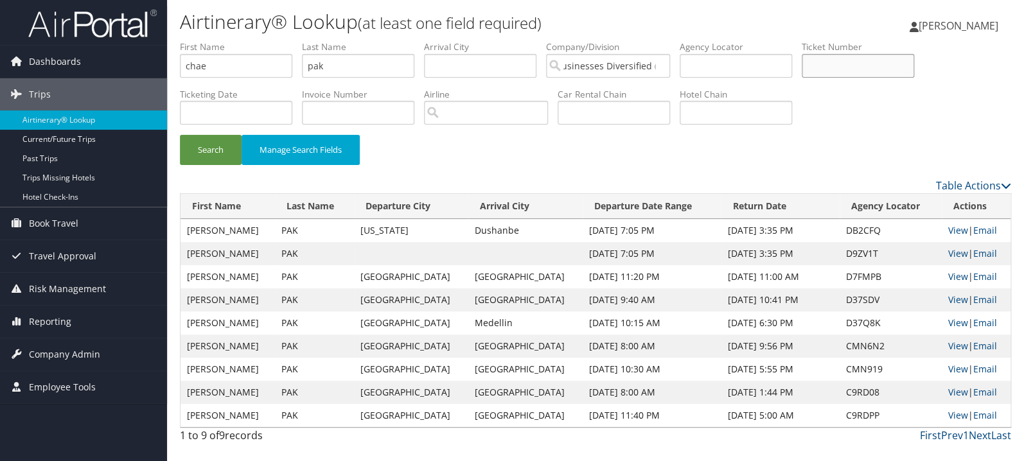
paste input "2357310861430"
click at [180, 135] on button "Search" at bounding box center [211, 150] width 62 height 30
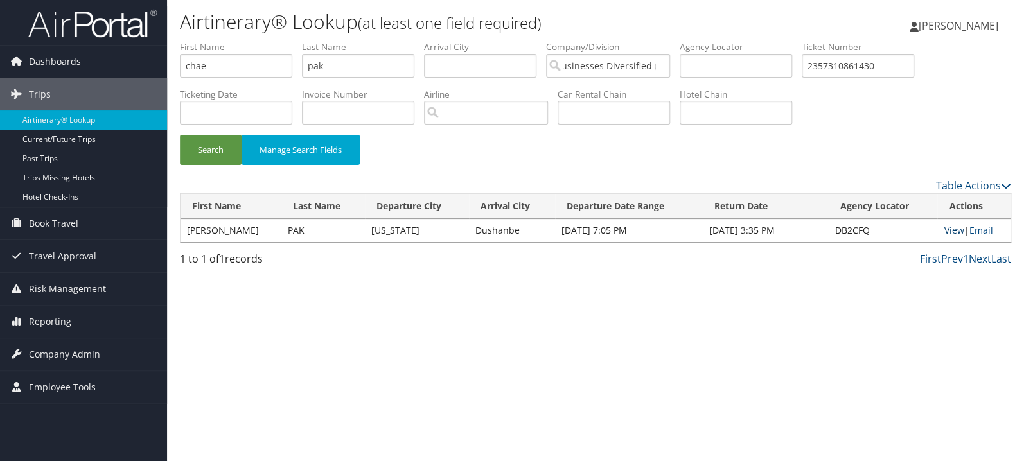
click at [948, 233] on link "View" at bounding box center [954, 230] width 20 height 12
click at [864, 75] on input "2357310861430" at bounding box center [858, 66] width 112 height 24
paste input "0167311294254"
type input "0167311294254"
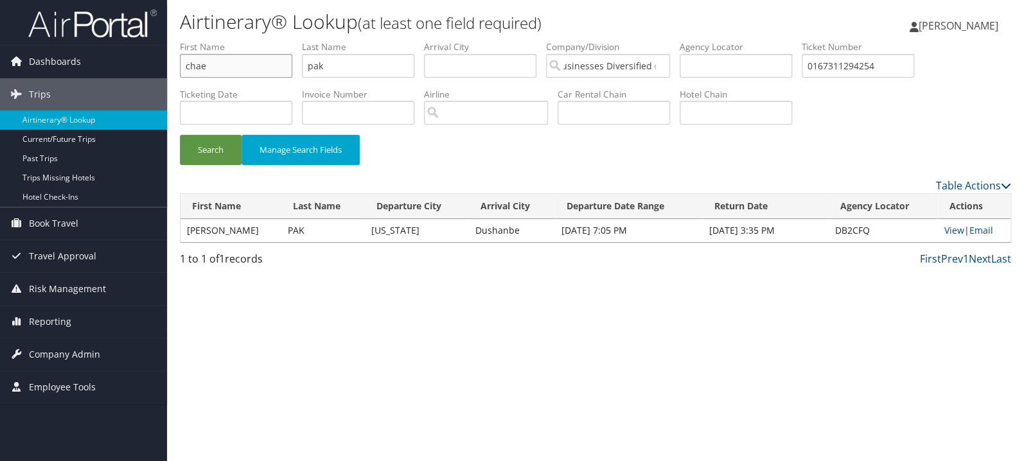
drag, startPoint x: 236, startPoint y: 68, endPoint x: 73, endPoint y: 68, distance: 163.2
click at [180, 68] on input "chae" at bounding box center [236, 66] width 112 height 24
click at [180, 135] on button "Search" at bounding box center [211, 150] width 62 height 30
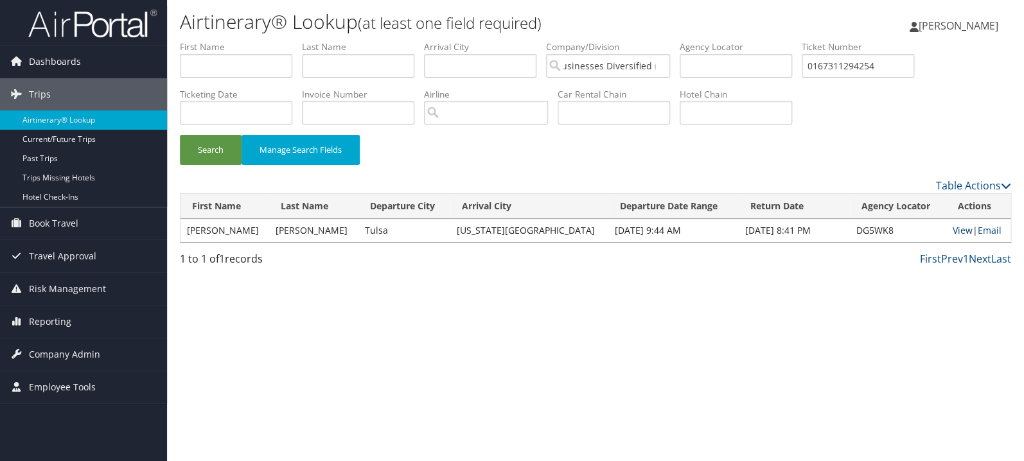
click at [956, 226] on link "View" at bounding box center [962, 230] width 20 height 12
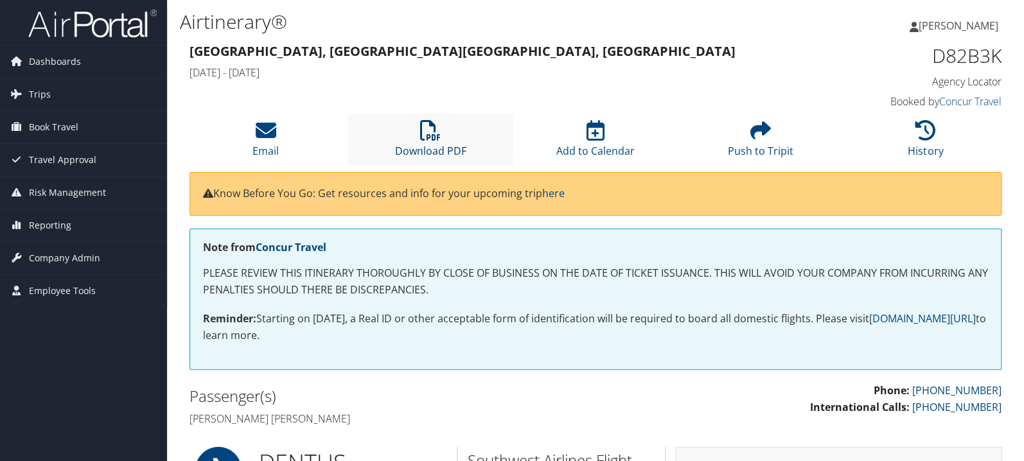
click at [428, 128] on icon at bounding box center [430, 130] width 21 height 21
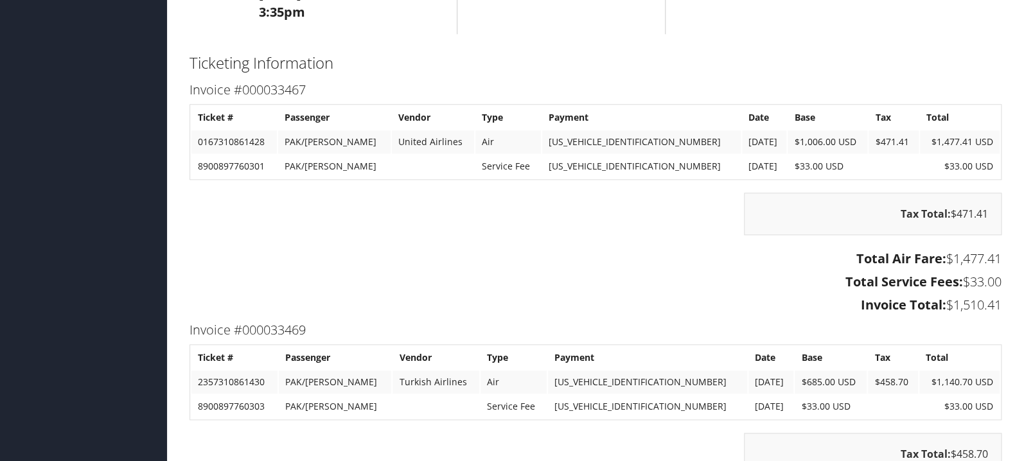
scroll to position [2792, 0]
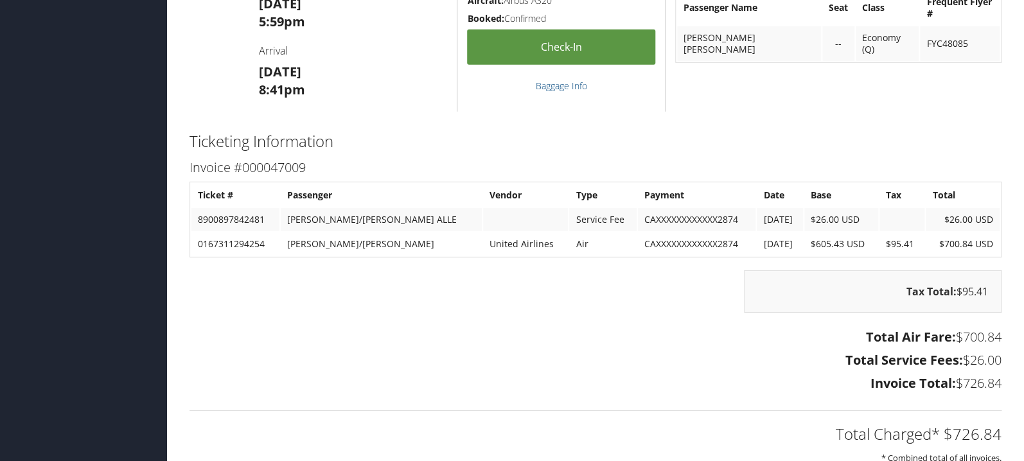
scroll to position [1703, 0]
